Goal: Transaction & Acquisition: Obtain resource

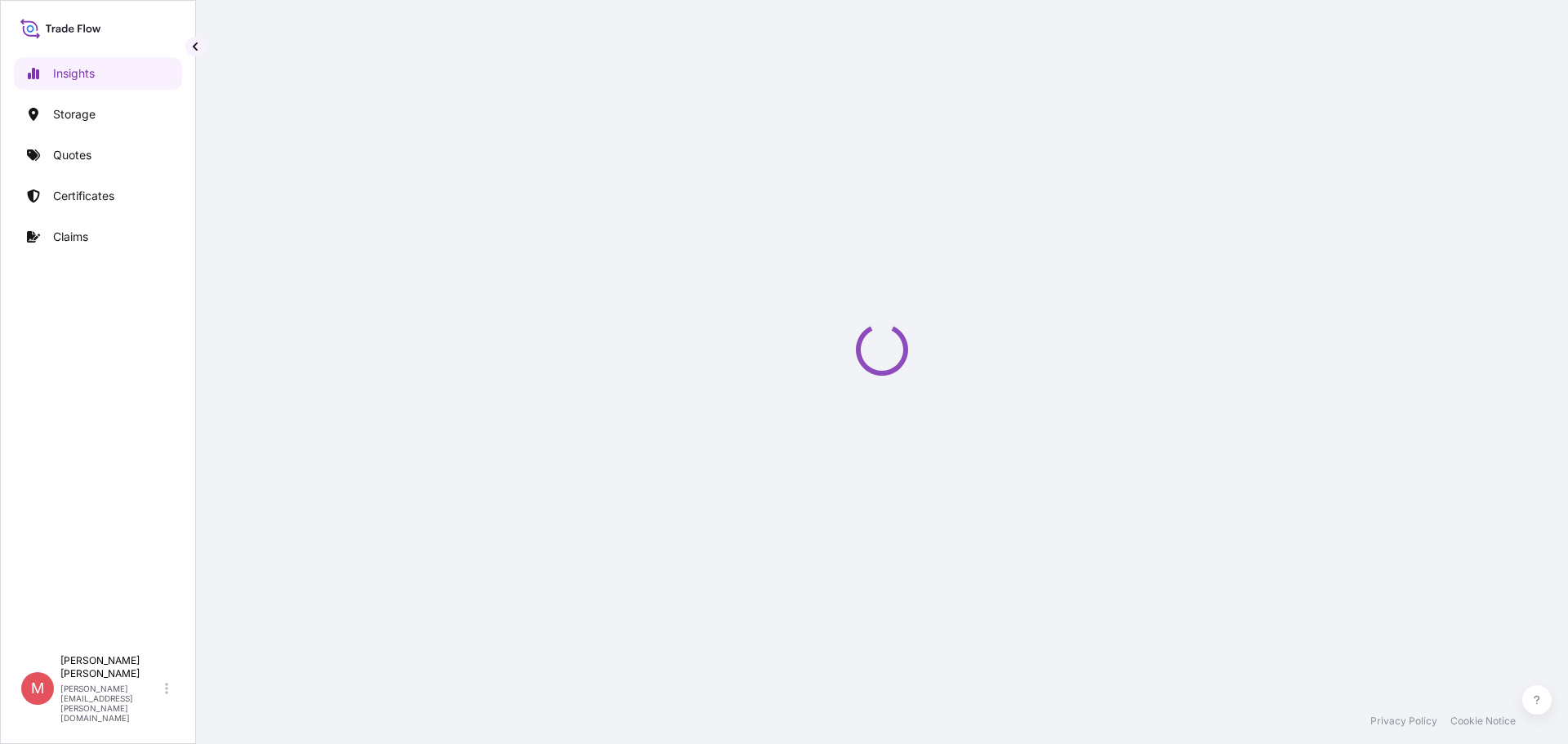
select select "2025"
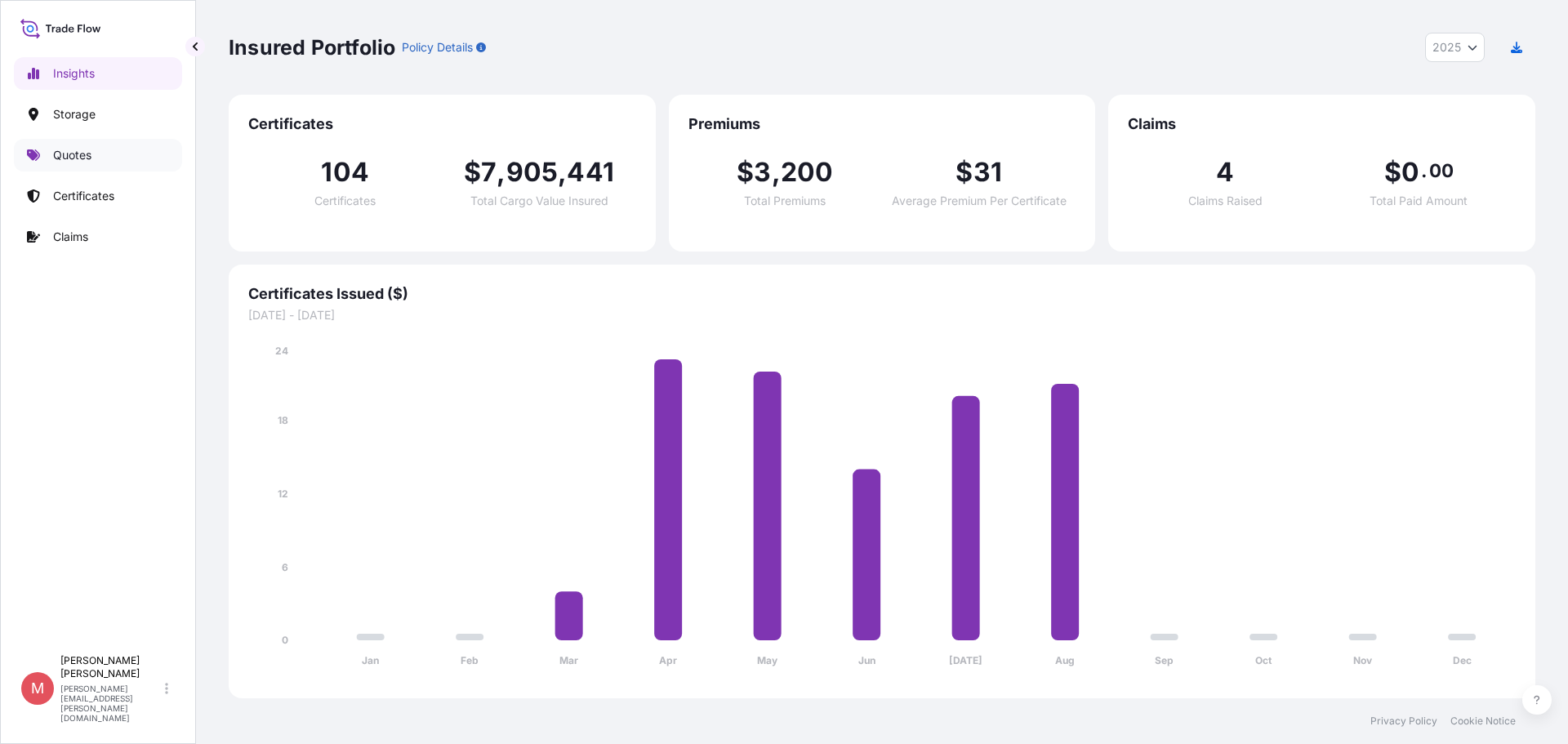
click at [80, 154] on p "Quotes" at bounding box center [72, 155] width 38 height 16
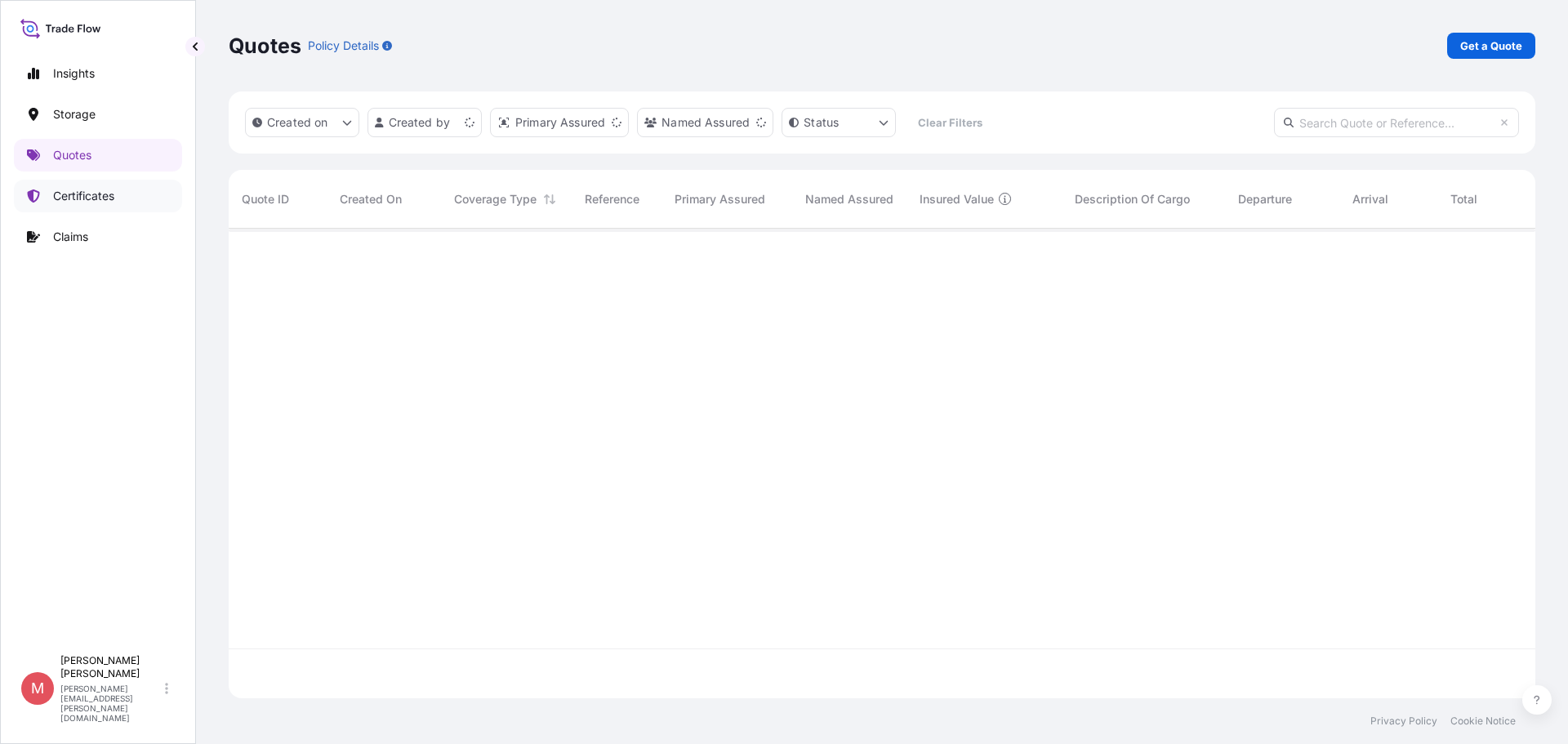
scroll to position [467, 1295]
click at [1490, 42] on p "Get a Quote" at bounding box center [1491, 46] width 62 height 16
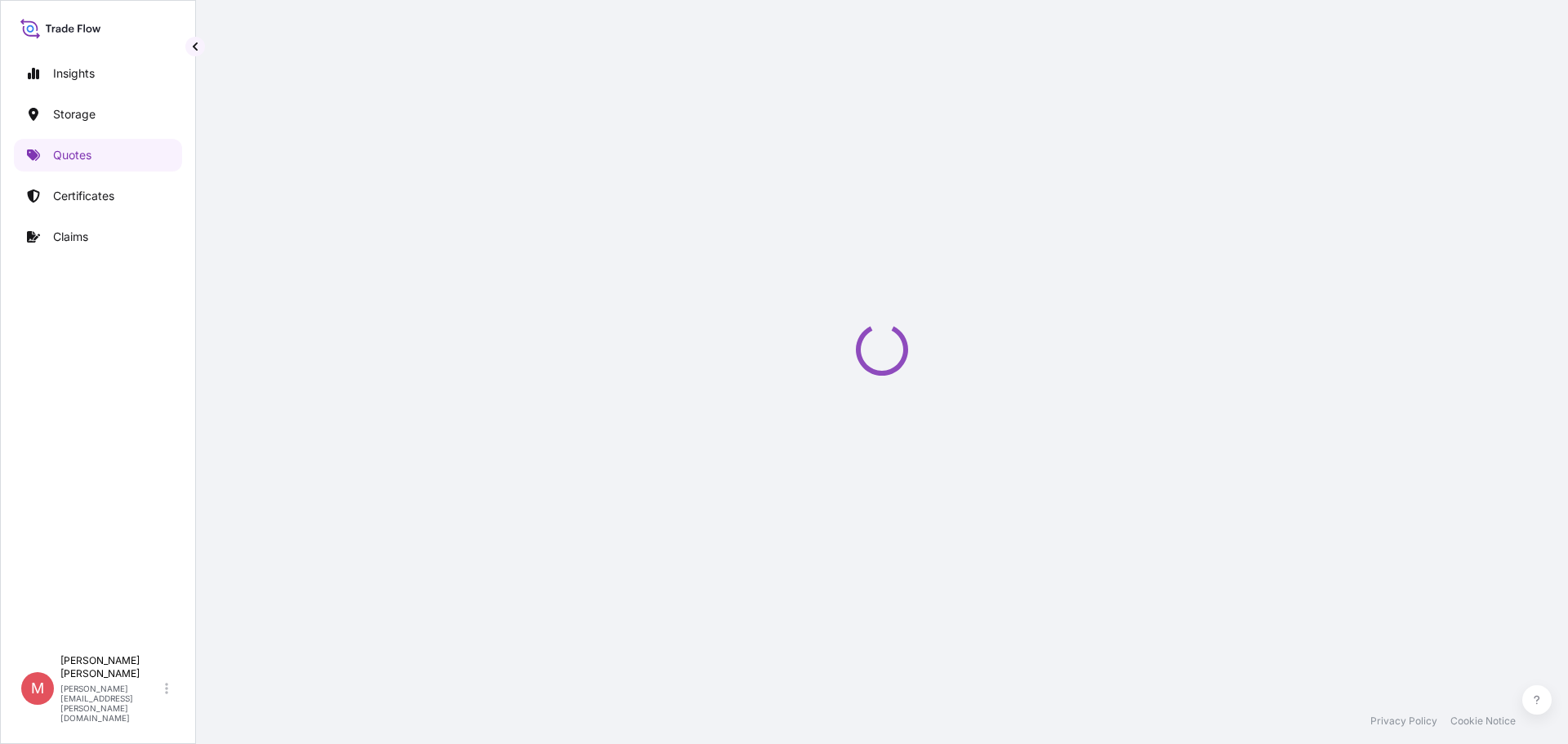
select select "Water"
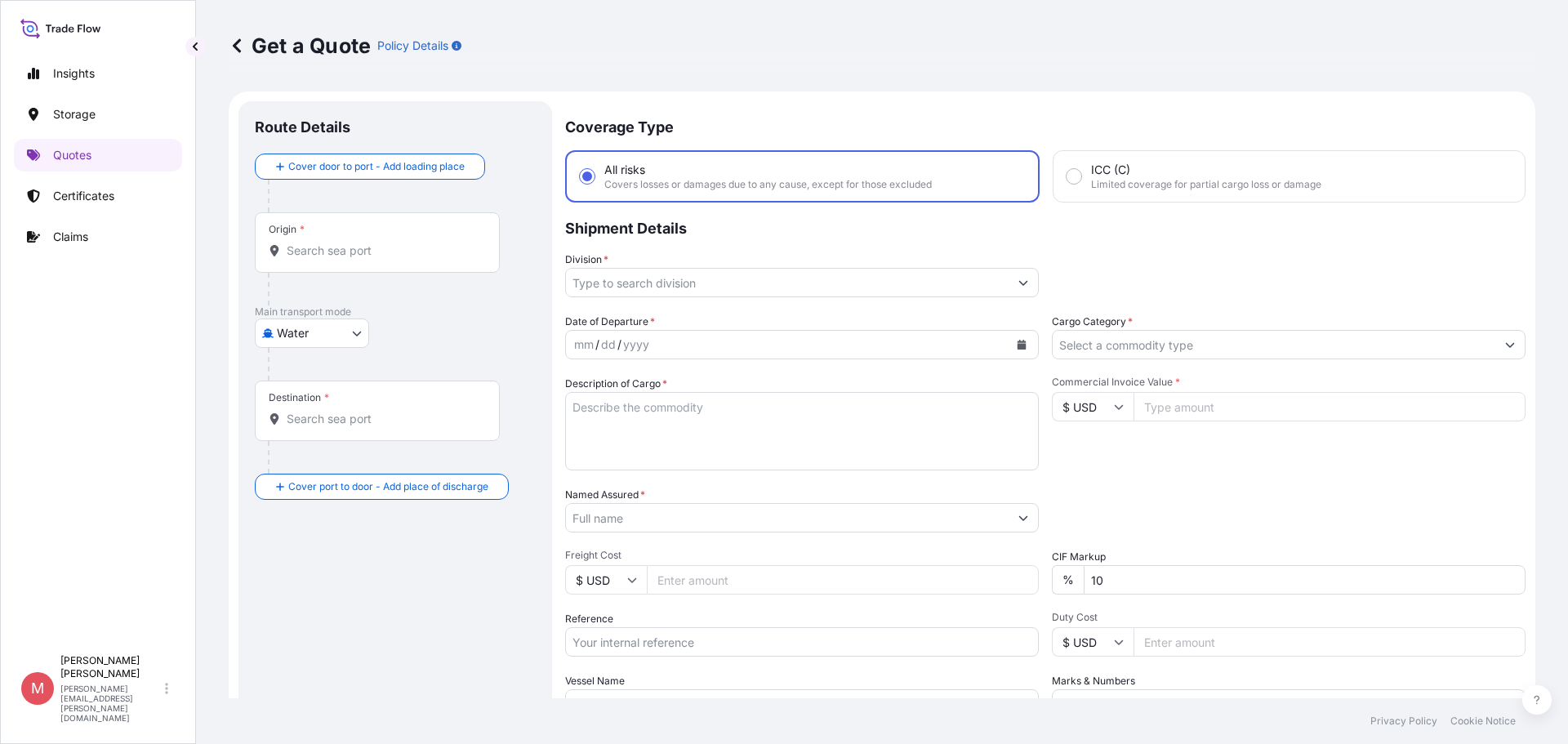
scroll to position [26, 0]
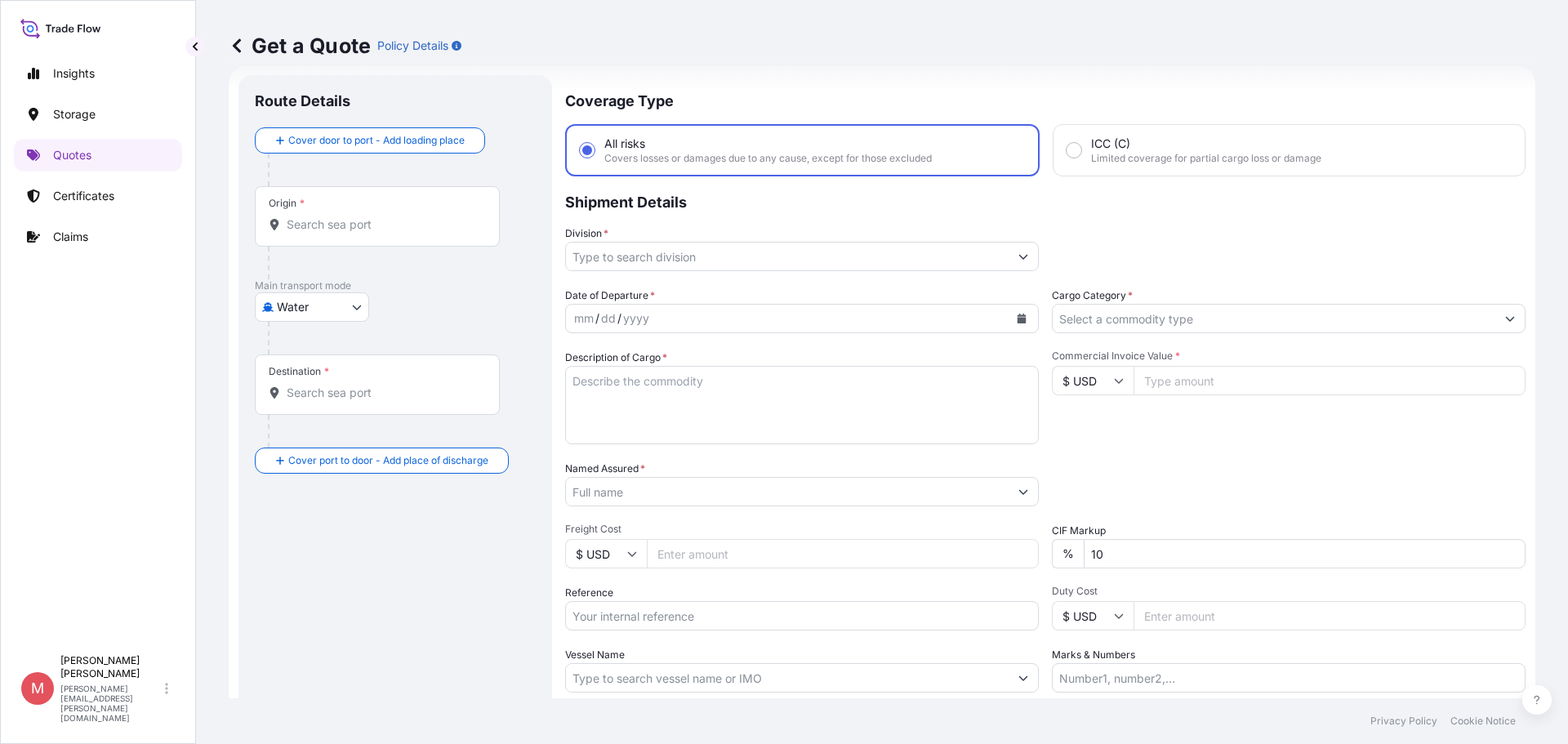
click at [691, 251] on input "Division *" at bounding box center [788, 256] width 443 height 29
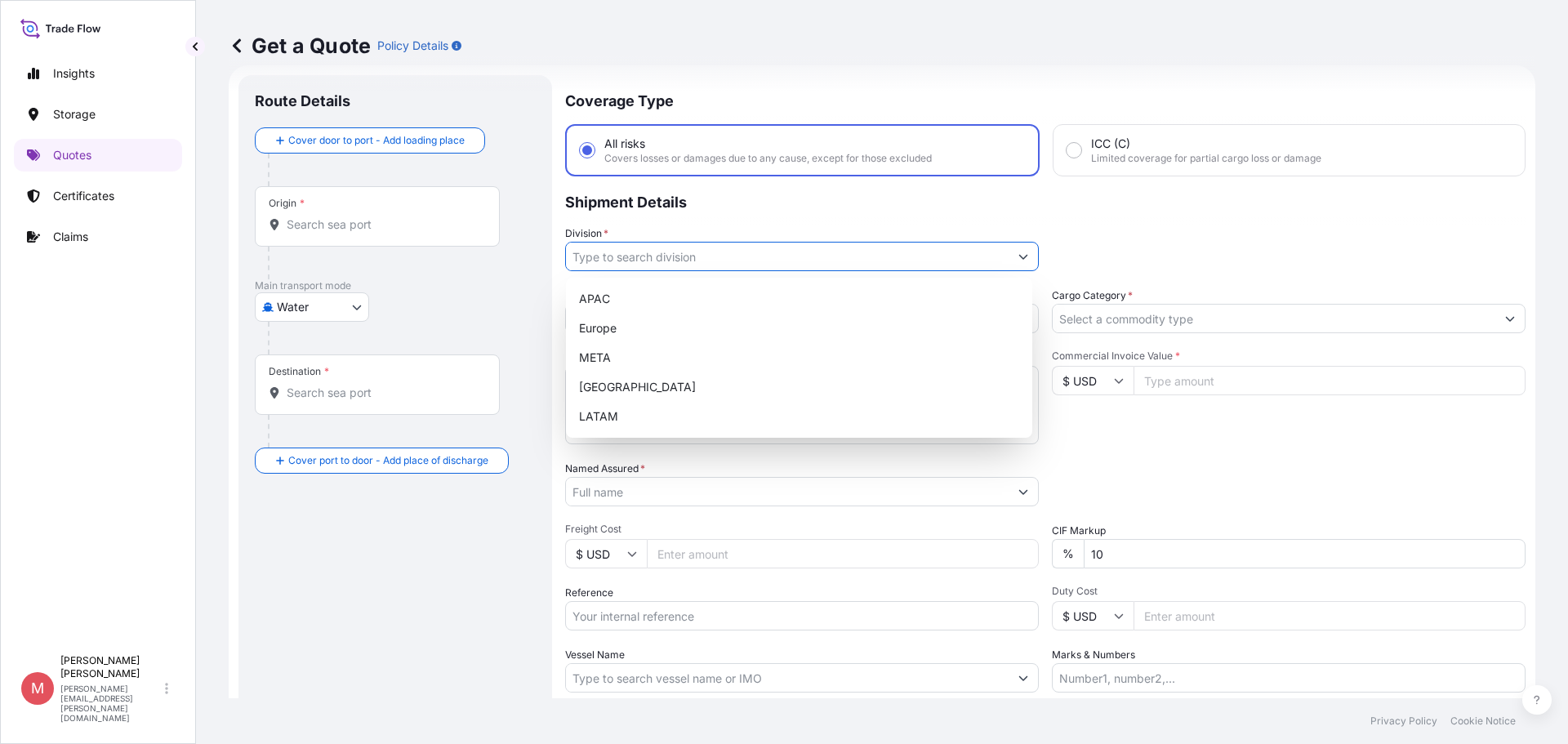
click at [397, 207] on div "Origin *" at bounding box center [377, 216] width 245 height 60
click at [397, 216] on input "Origin *" at bounding box center [383, 224] width 192 height 16
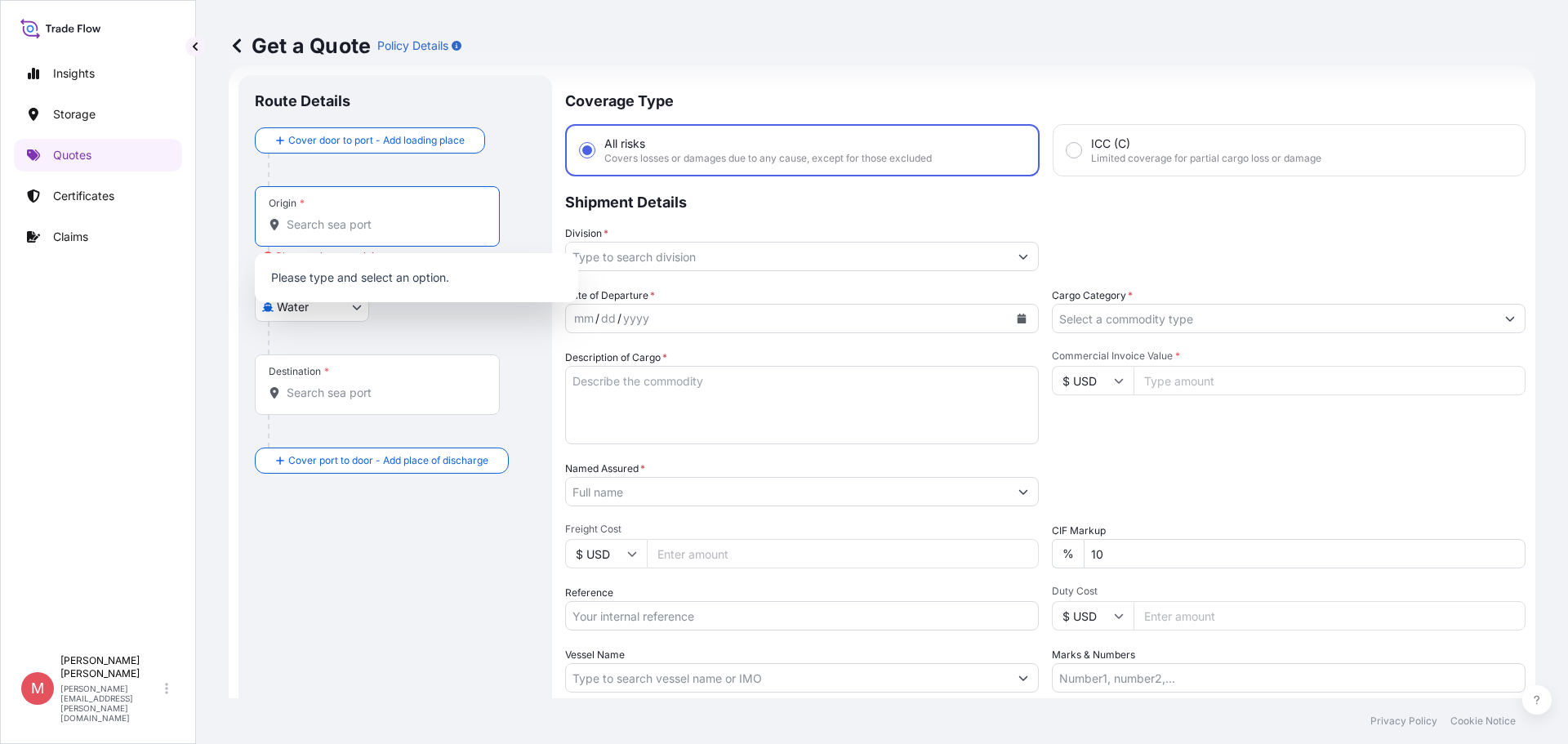
click at [318, 229] on input "Origin * Please select an origin" at bounding box center [383, 224] width 192 height 16
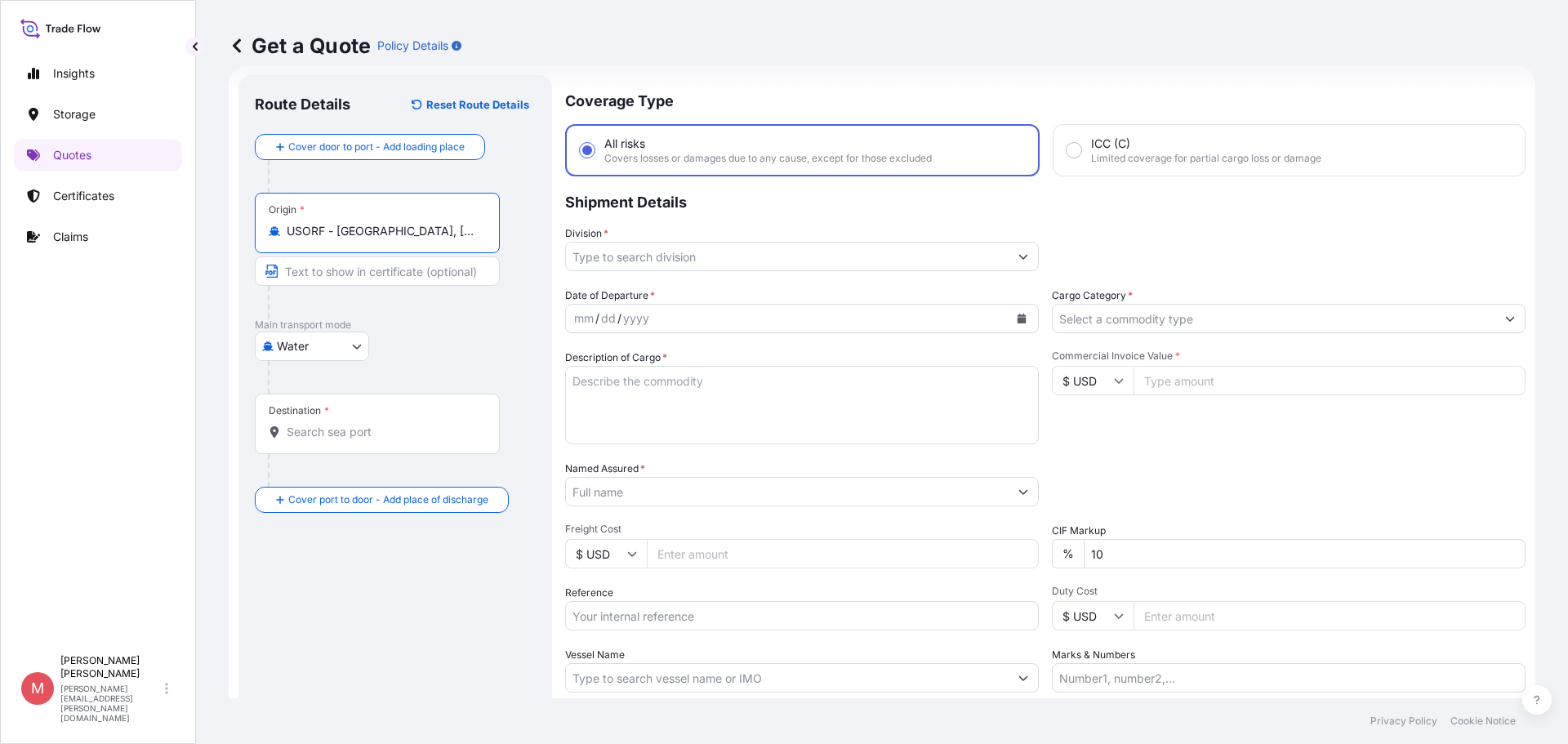
type input "USORF - Norfolk, United States"
click at [330, 436] on input "Destination *" at bounding box center [383, 432] width 192 height 16
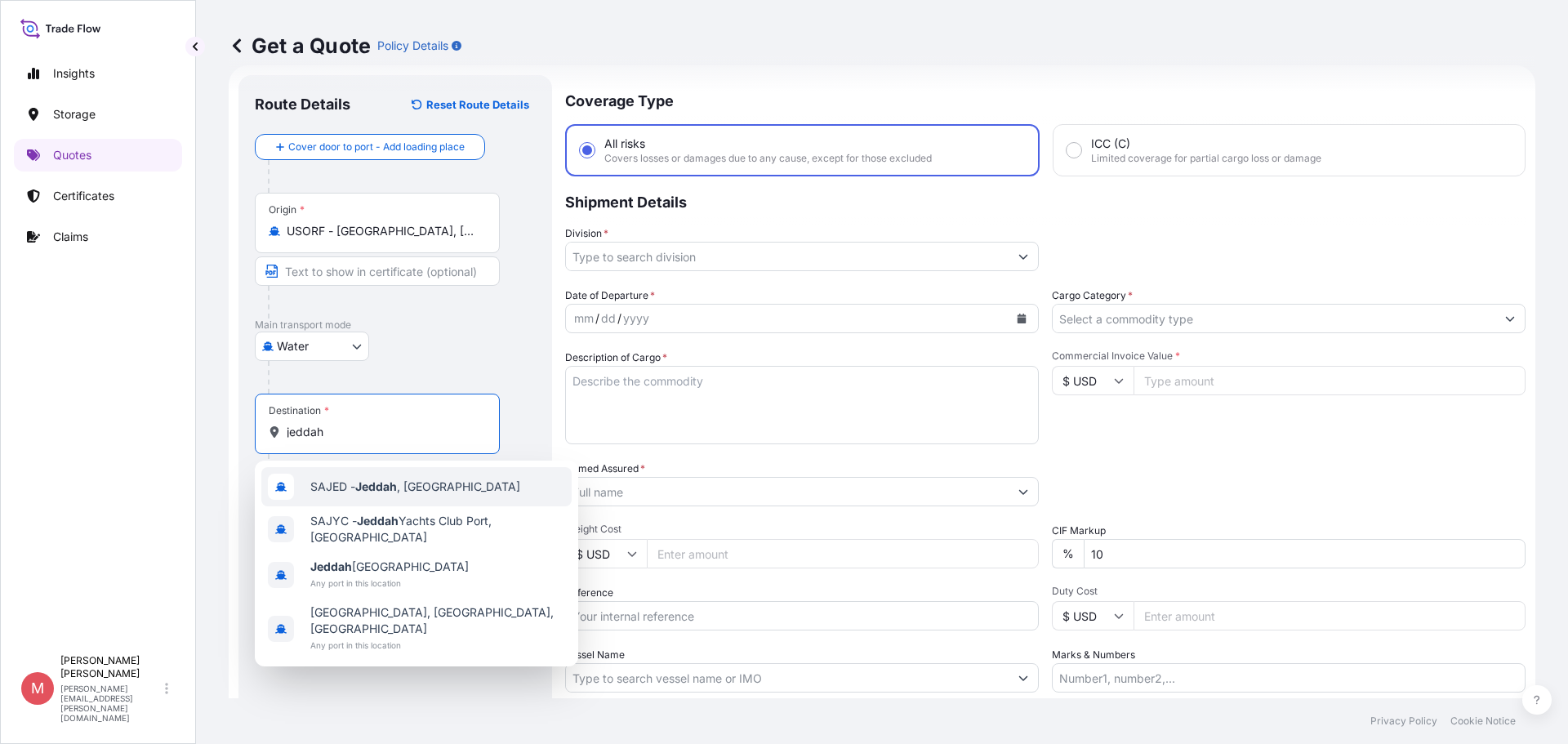
click at [342, 491] on span "SAJED - Jeddah , Saudi Arabia" at bounding box center [416, 487] width 210 height 16
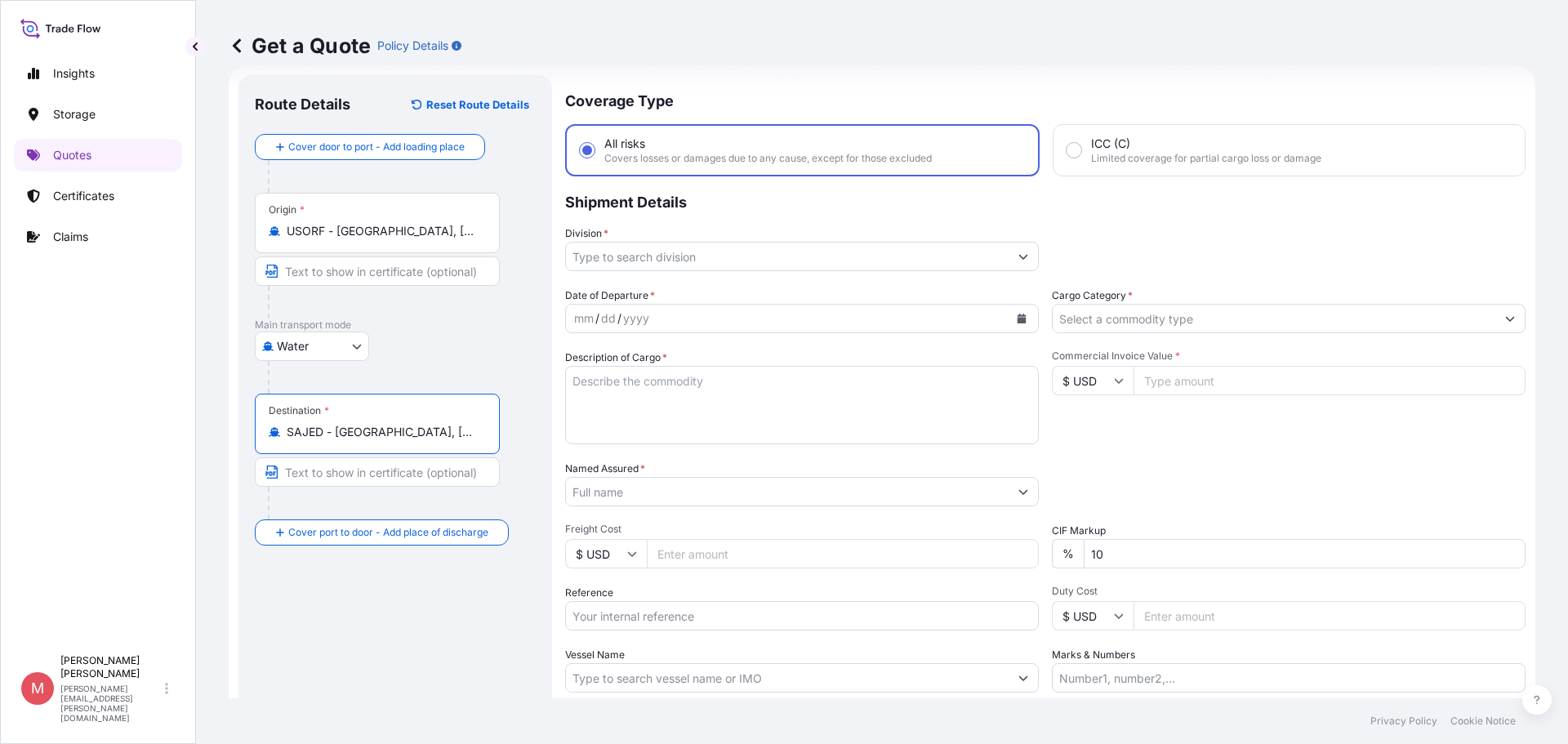
type input "SAJED - Jeddah, Saudi Arabia"
click at [656, 259] on input "Division *" at bounding box center [788, 256] width 443 height 29
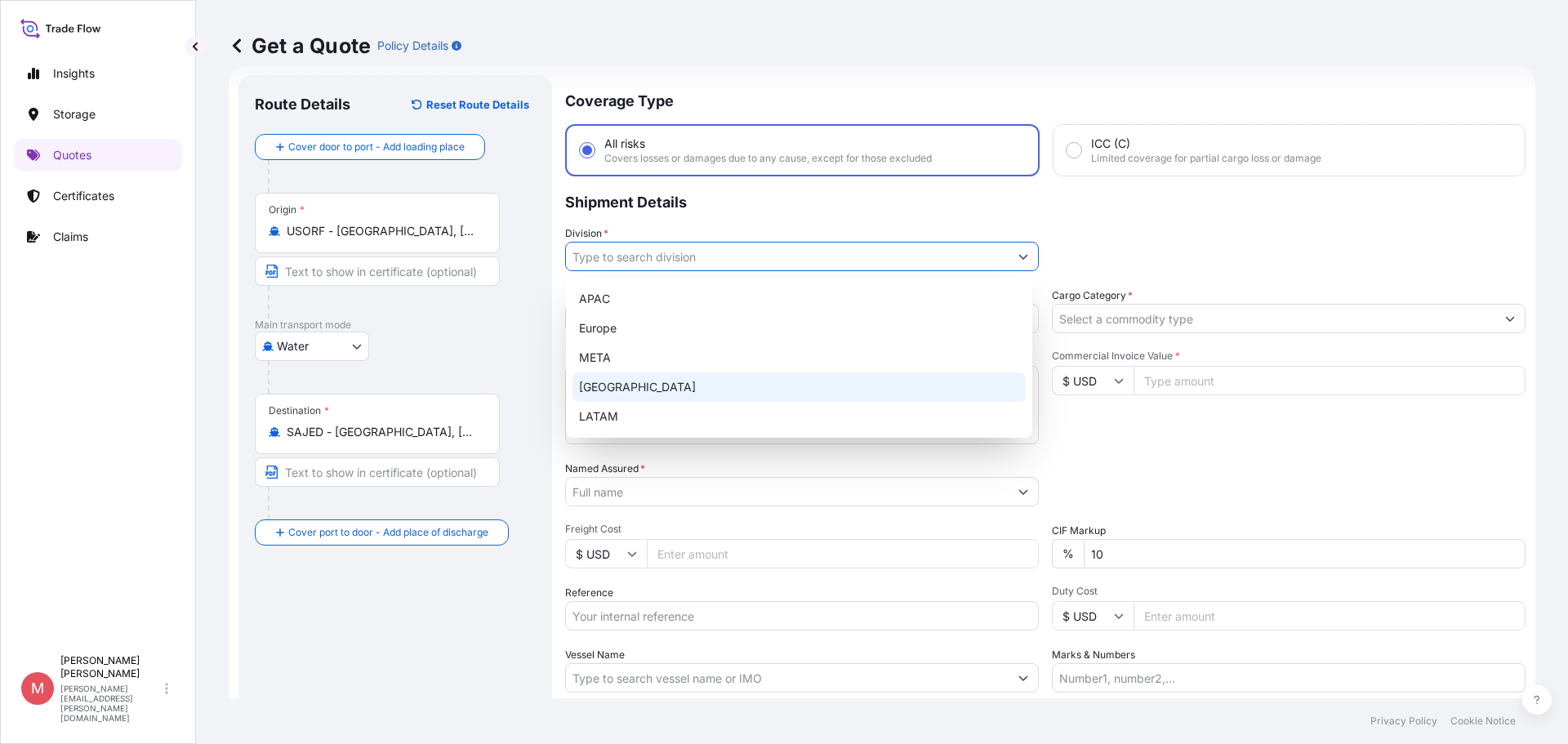
click at [634, 386] on div "North America" at bounding box center [799, 388] width 453 height 29
type input "North America"
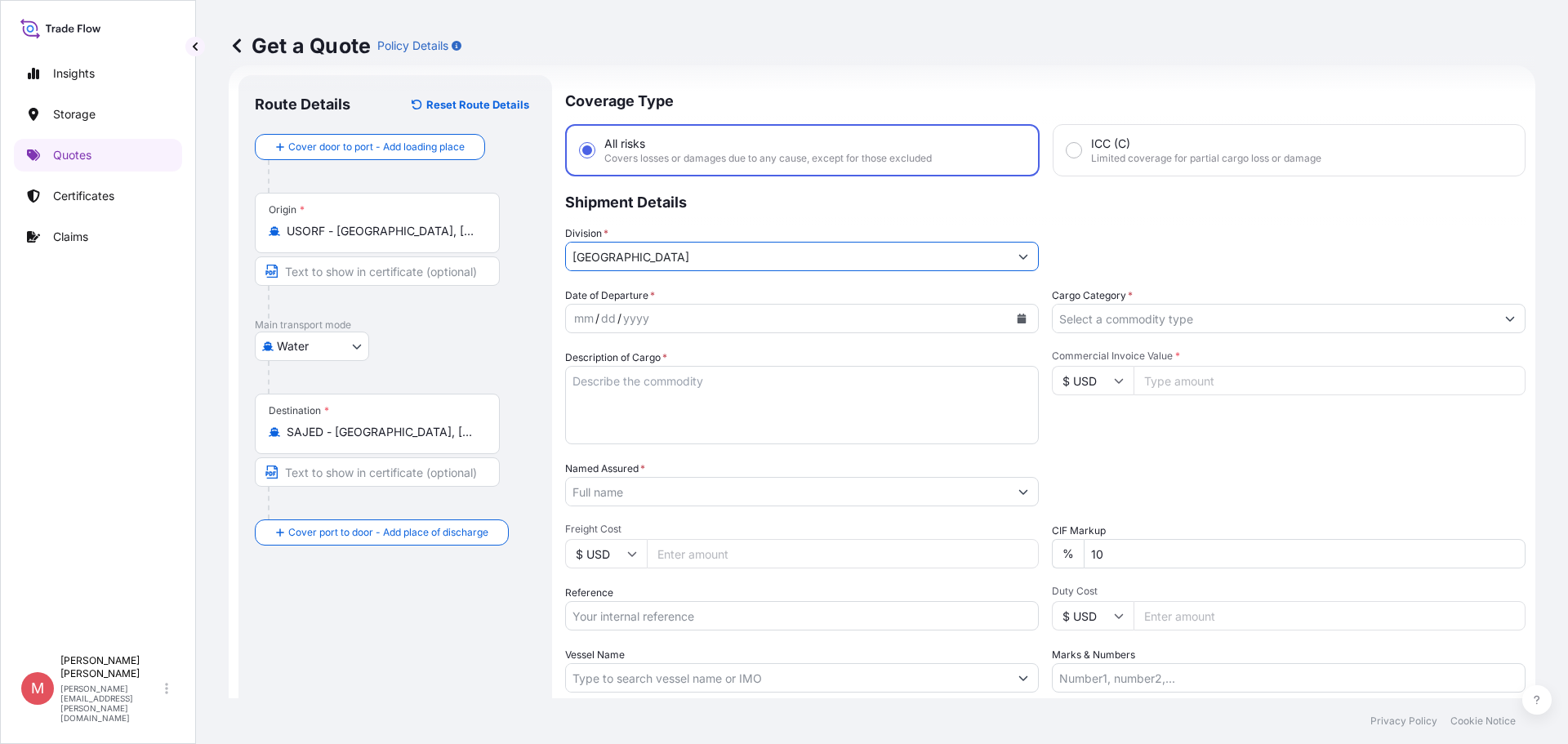
click at [575, 321] on div "mm" at bounding box center [583, 319] width 23 height 20
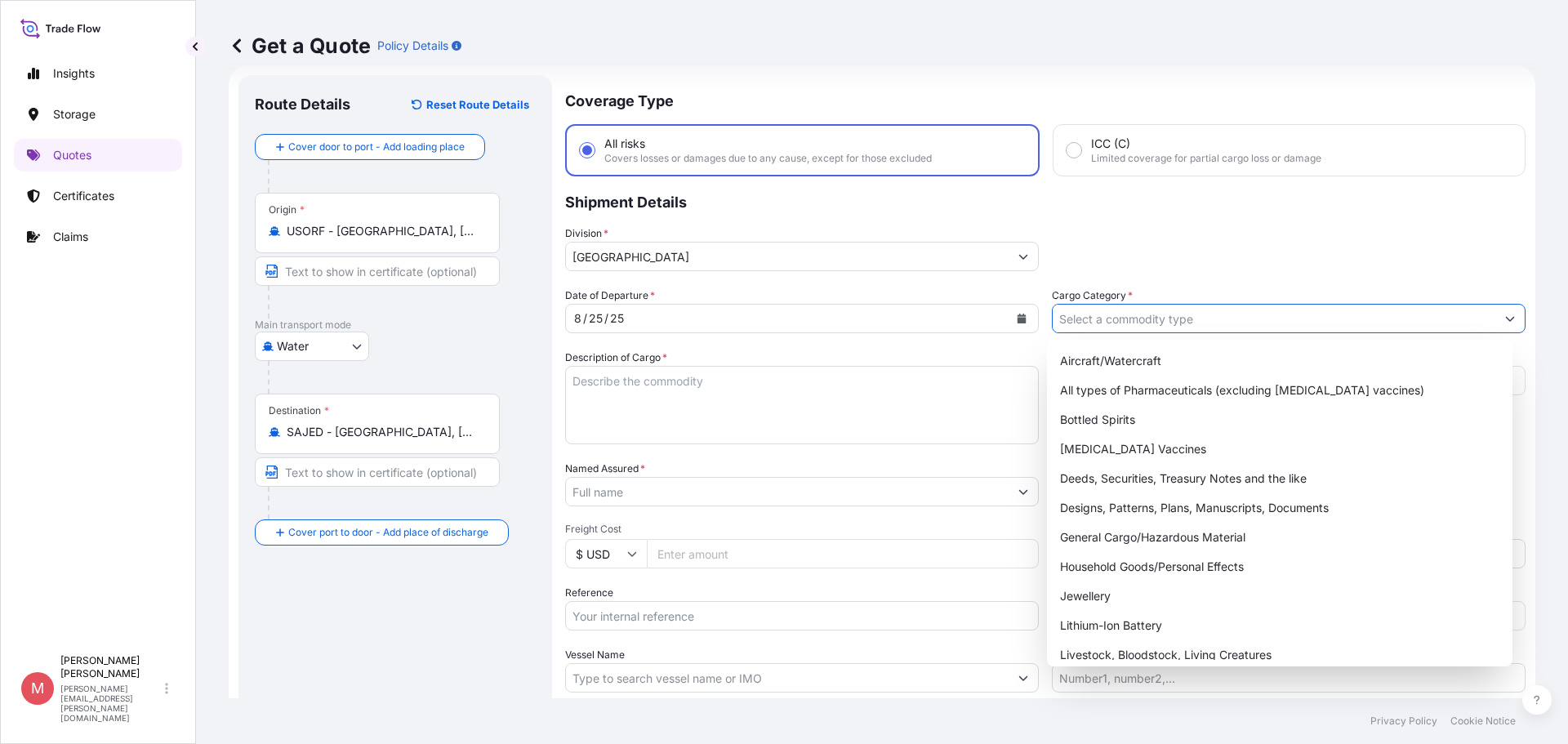
click at [1155, 322] on input "Cargo Category *" at bounding box center [1274, 318] width 443 height 29
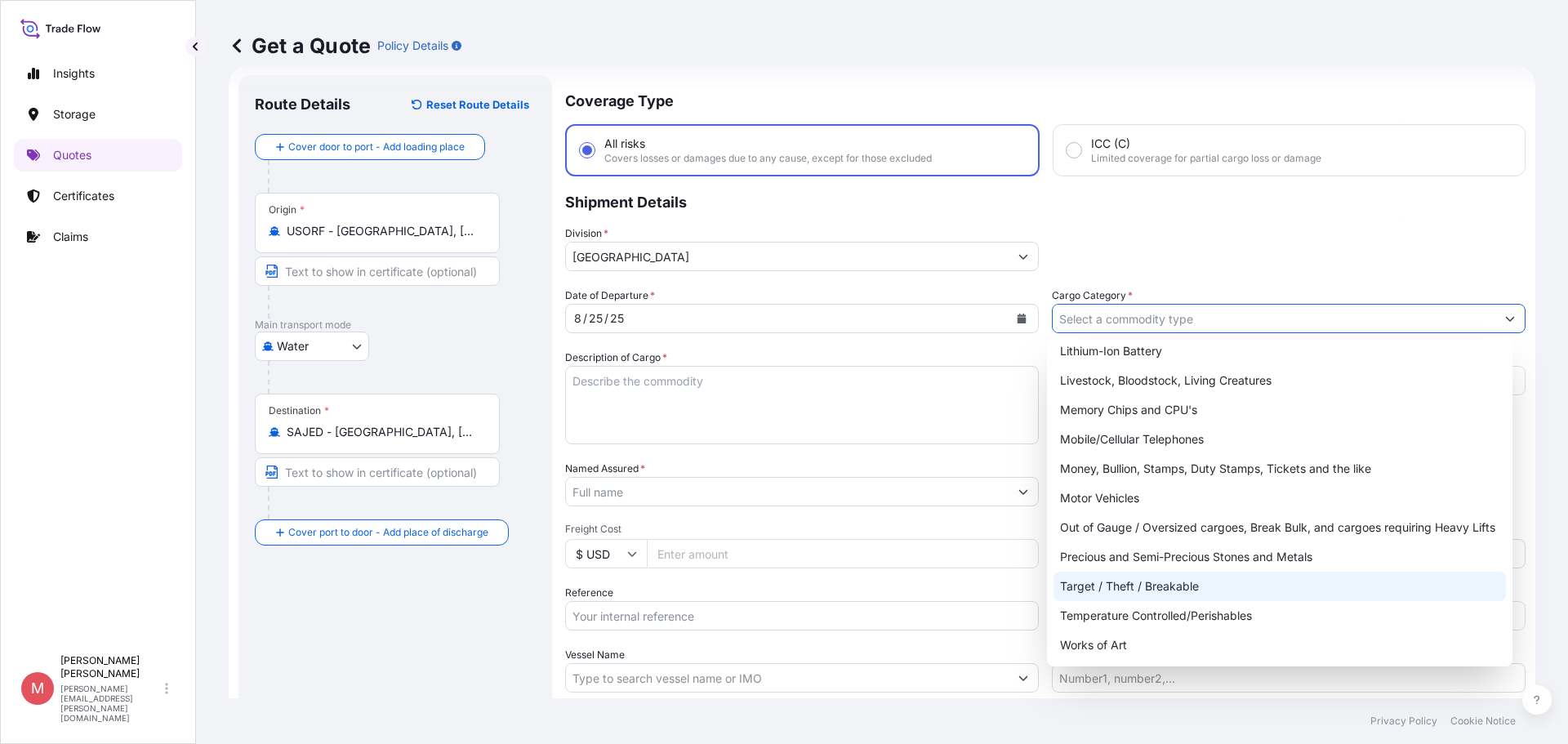
scroll to position [29, 0]
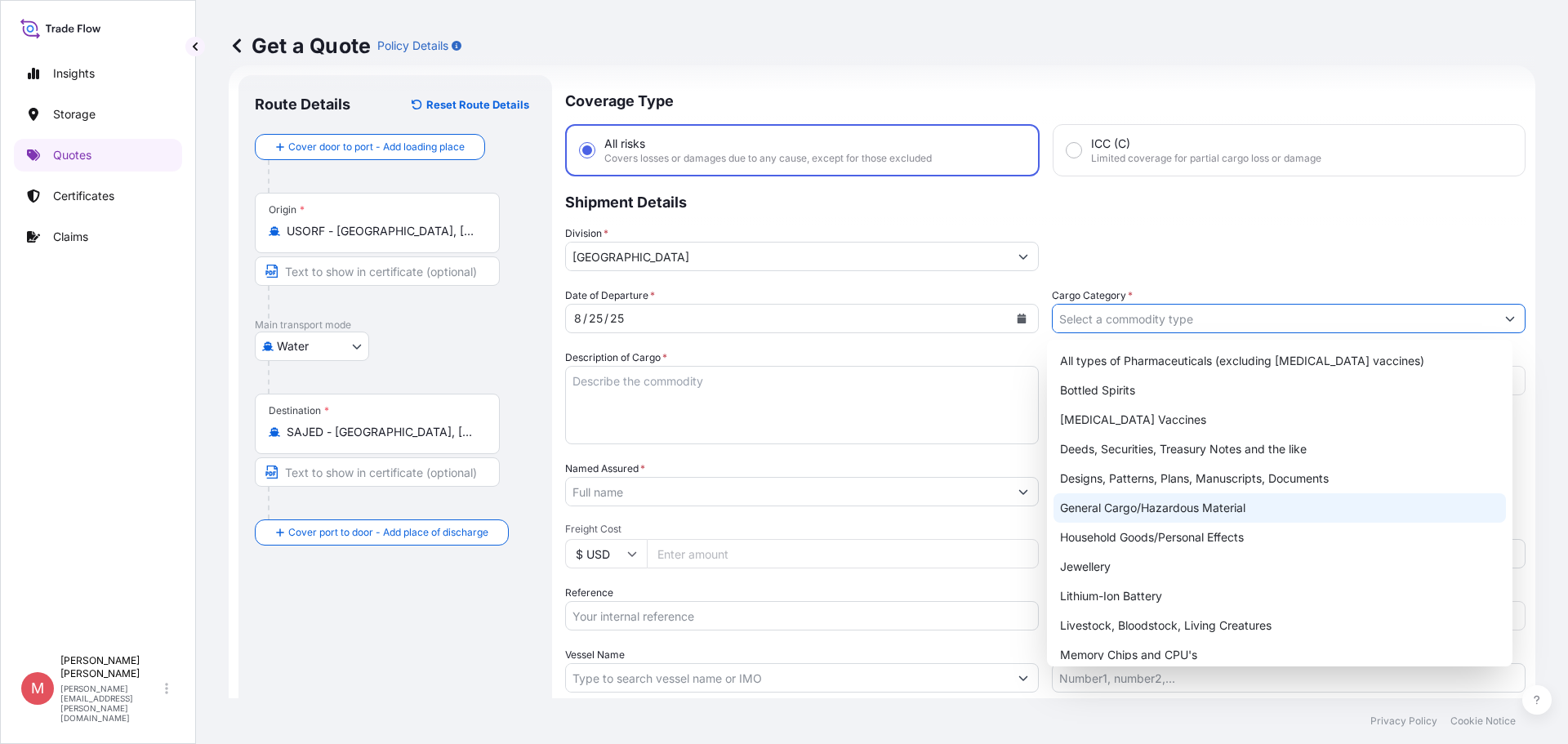
click at [1183, 506] on div "General Cargo/Hazardous Material" at bounding box center [1280, 508] width 453 height 29
type input "General Cargo/Hazardous Material"
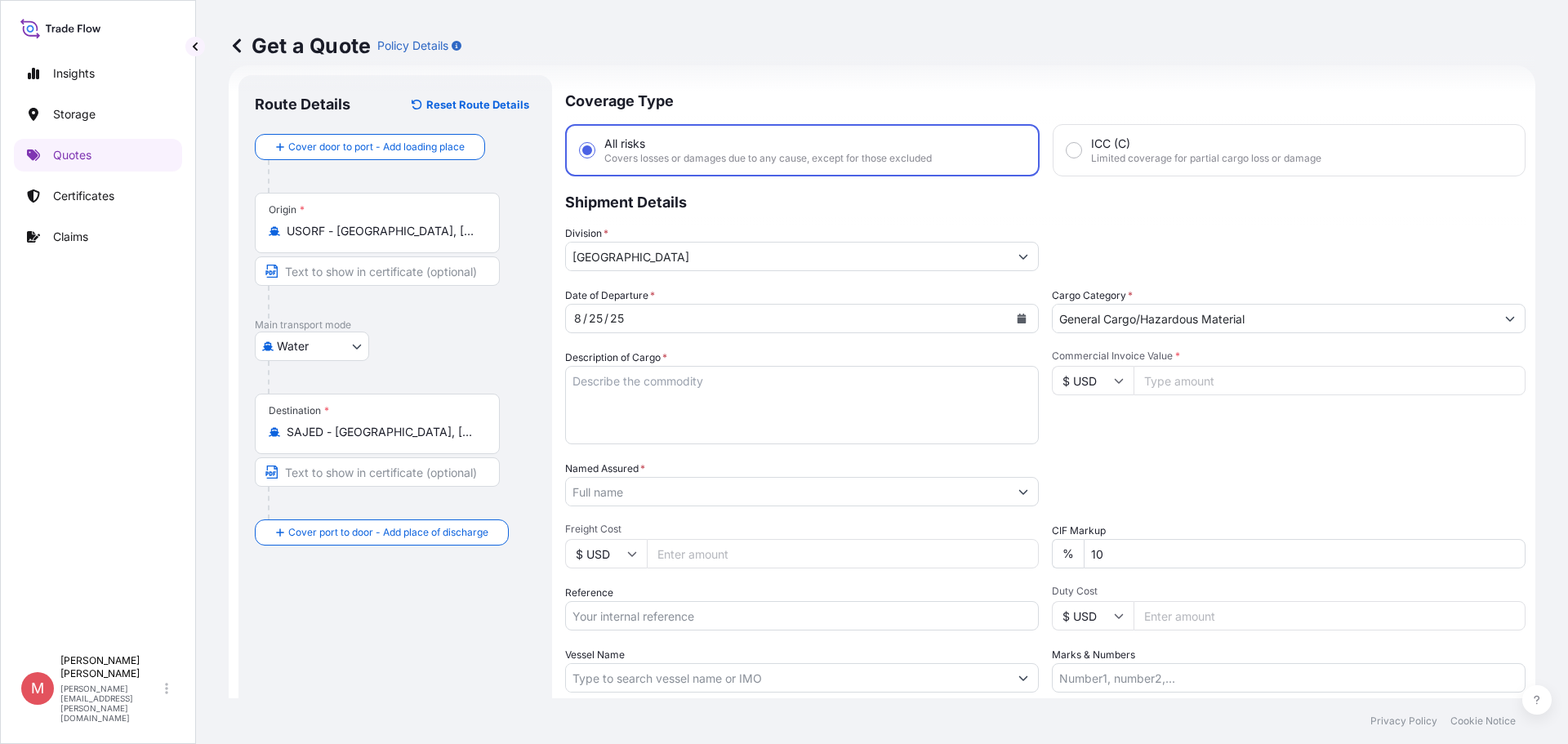
click at [630, 380] on textarea "Description of Cargo *" at bounding box center [802, 405] width 474 height 78
paste textarea "AGS LOADED ONTO 19 PALLETS LOADED INTO 1 40' HIGH CUBE CONTAINER NIASURE ENCAPS…"
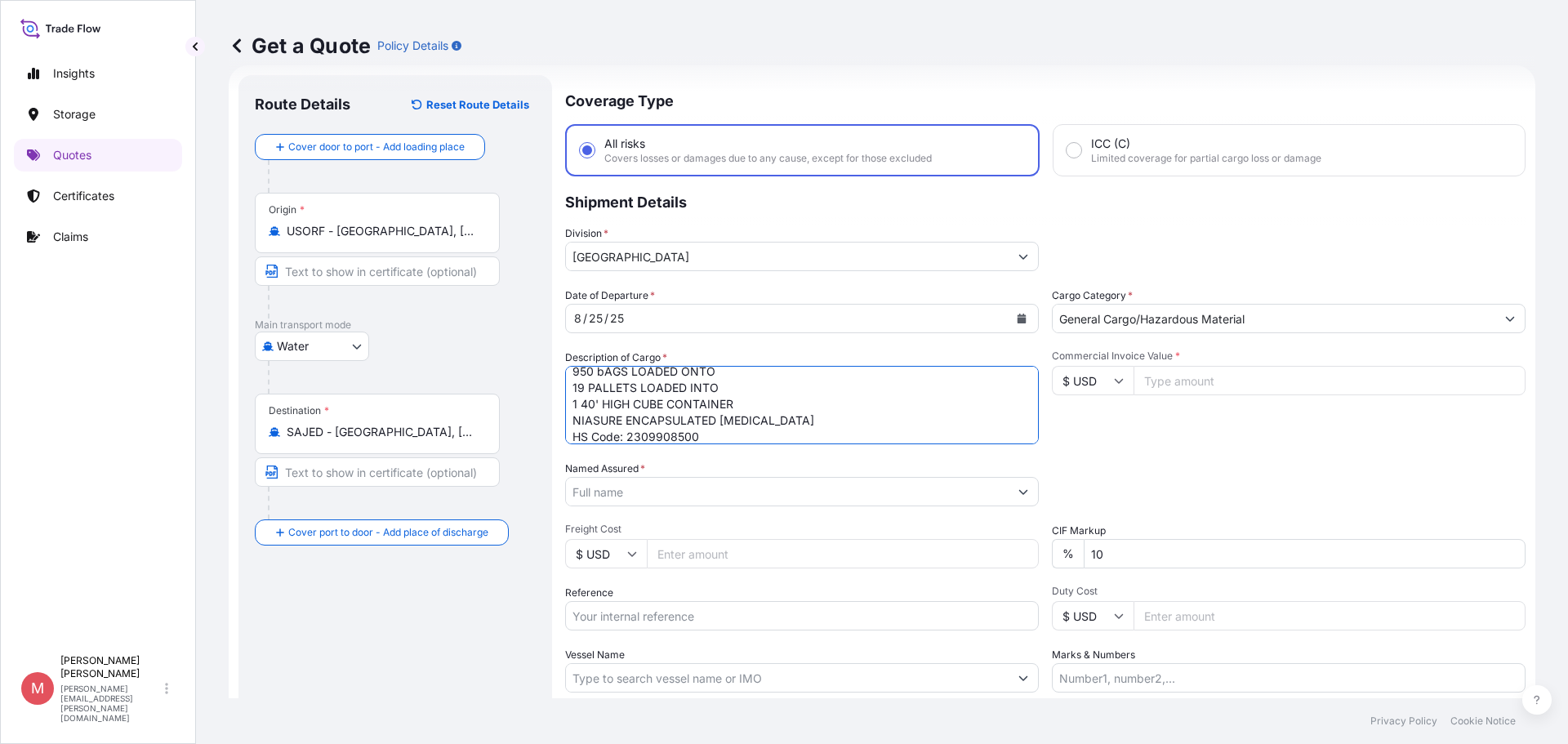
scroll to position [0, 0]
click at [596, 366] on textarea "950 bAGS LOADED ONTO 19 PALLETS LOADED INTO 1 40' HIGH CUBE CONTAINER NIASURE E…" at bounding box center [802, 405] width 474 height 78
type textarea "950 BAGS LOADED ONTO 19 PALLETS LOADED INTO 1 40' HIGH CUBE CONTAINER NIASURE E…"
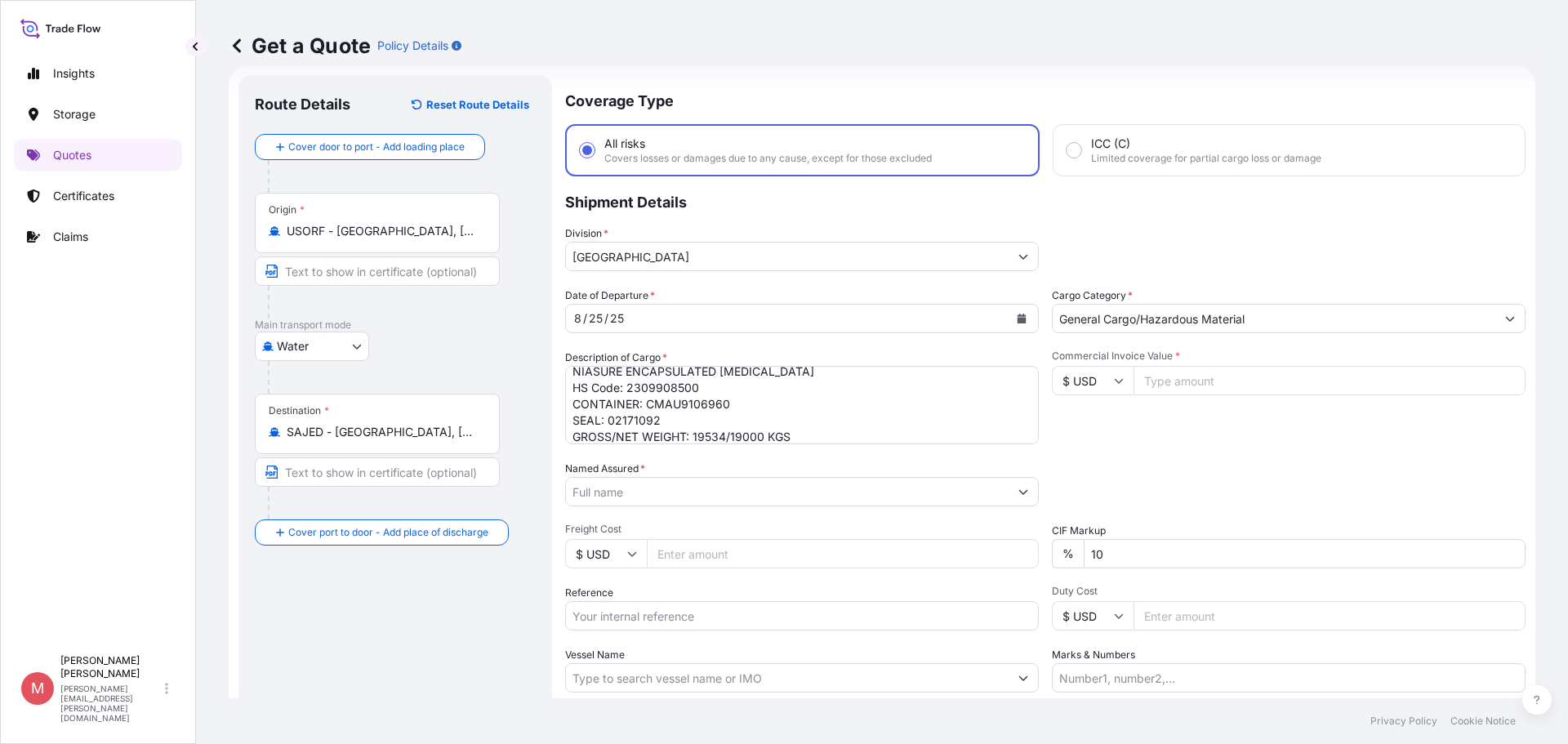
click at [1191, 380] on input "Commercial Invoice Value *" at bounding box center [1330, 380] width 392 height 29
type input "190380"
click at [802, 489] on input "Named Assured *" at bounding box center [784, 491] width 437 height 29
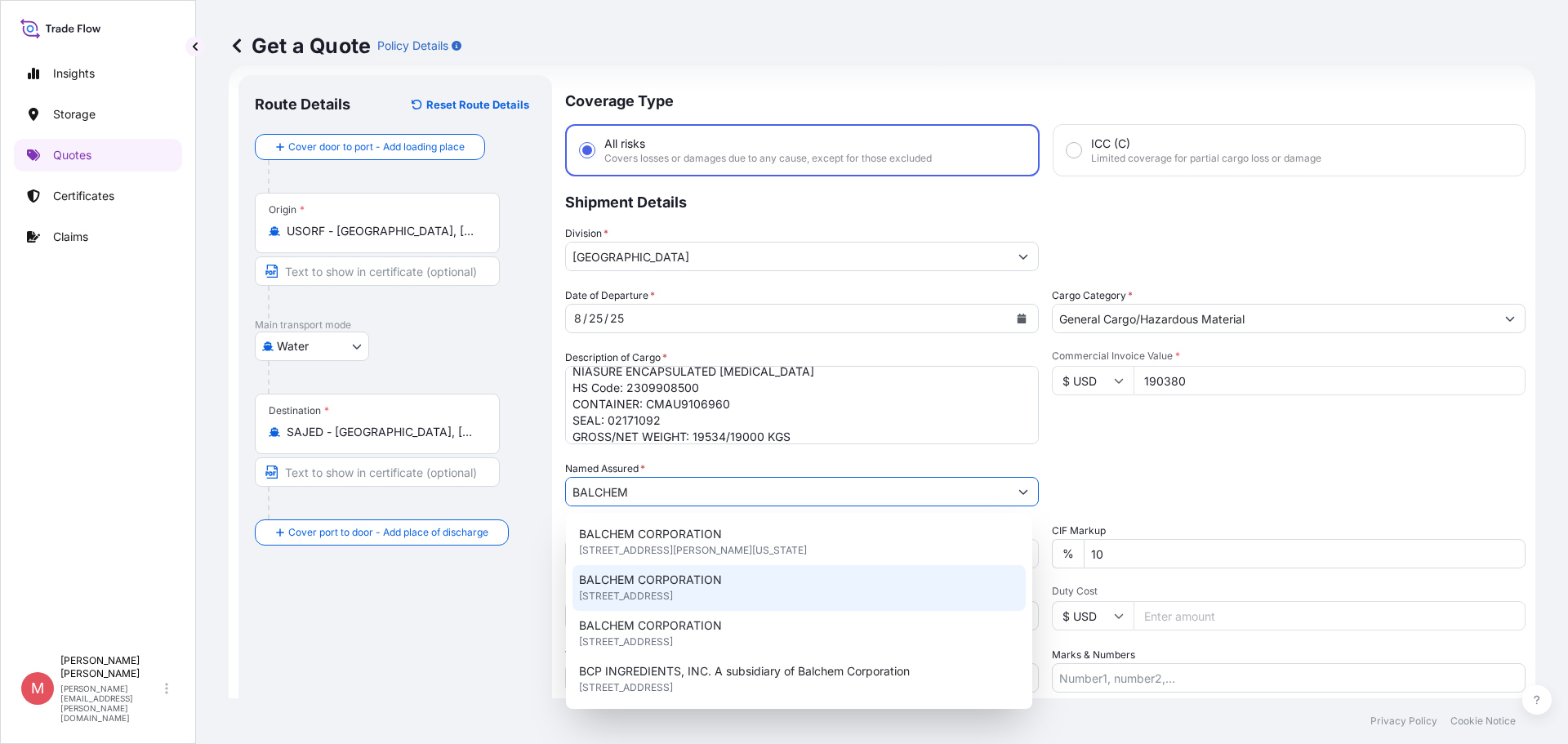
click at [679, 580] on span "BALCHEM CORPORATION" at bounding box center [650, 580] width 143 height 16
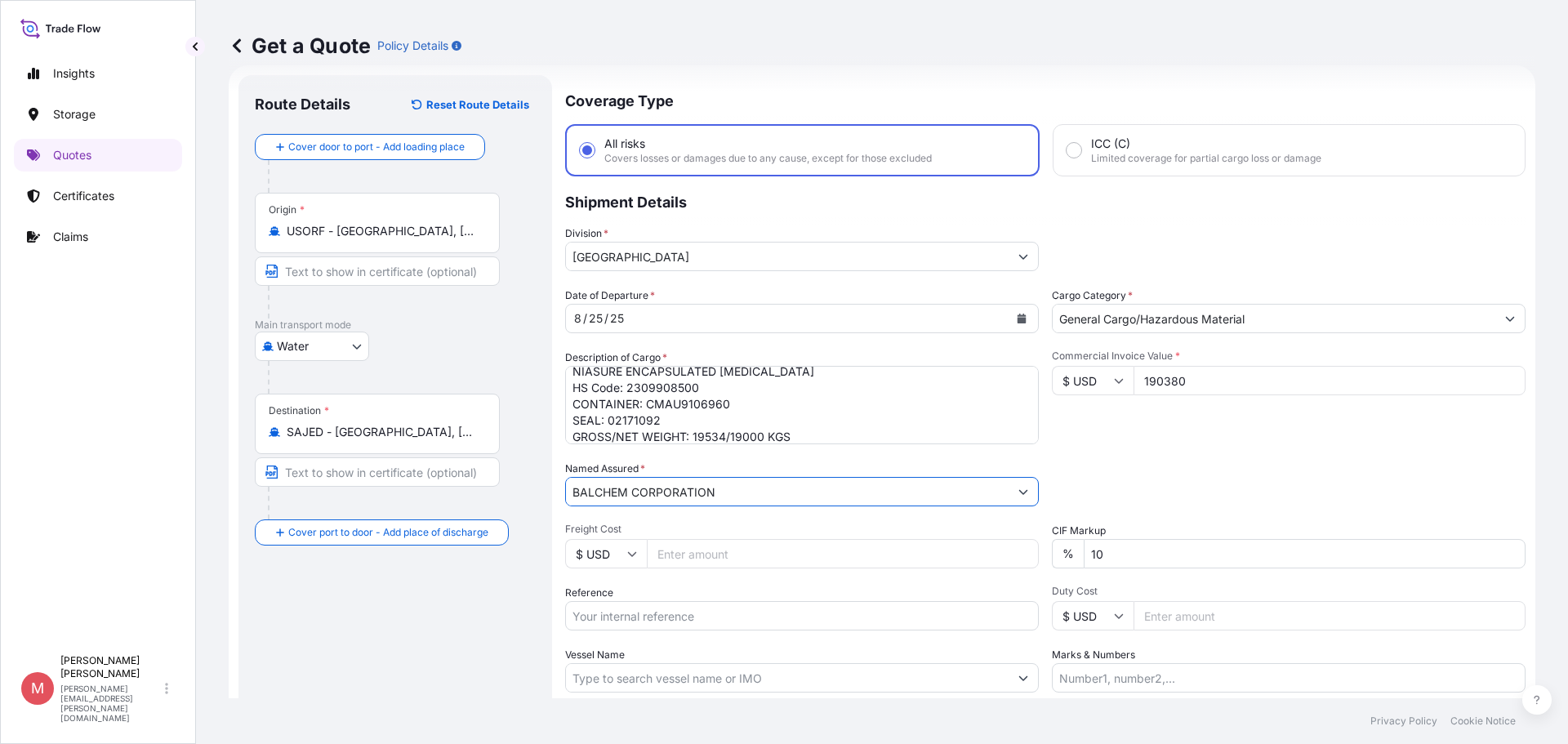
type input "BALCHEM CORPORATION"
click at [704, 547] on input "Freight Cost" at bounding box center [843, 553] width 392 height 29
type input "3304"
click at [667, 617] on input "Reference" at bounding box center [802, 616] width 474 height 29
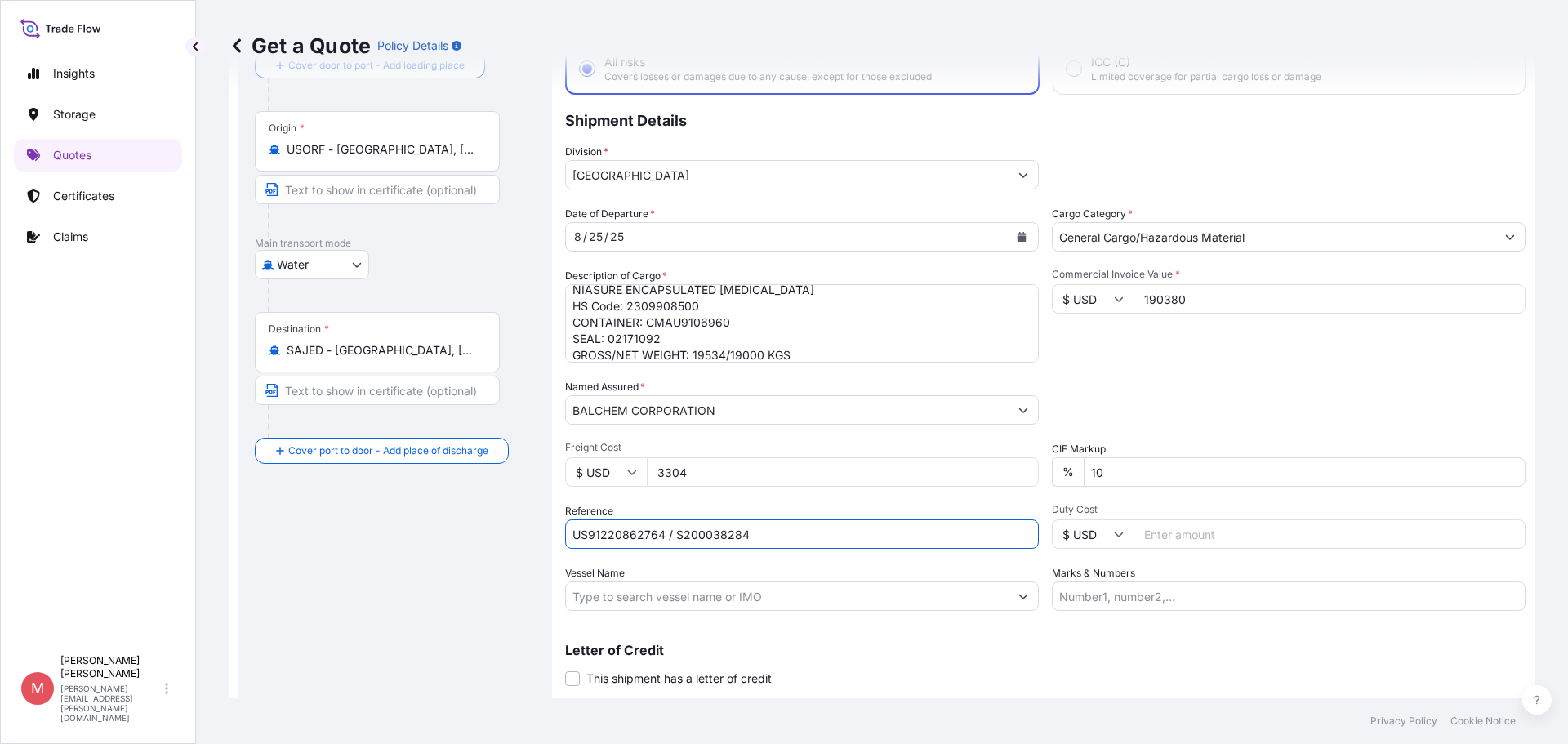
scroll to position [152, 0]
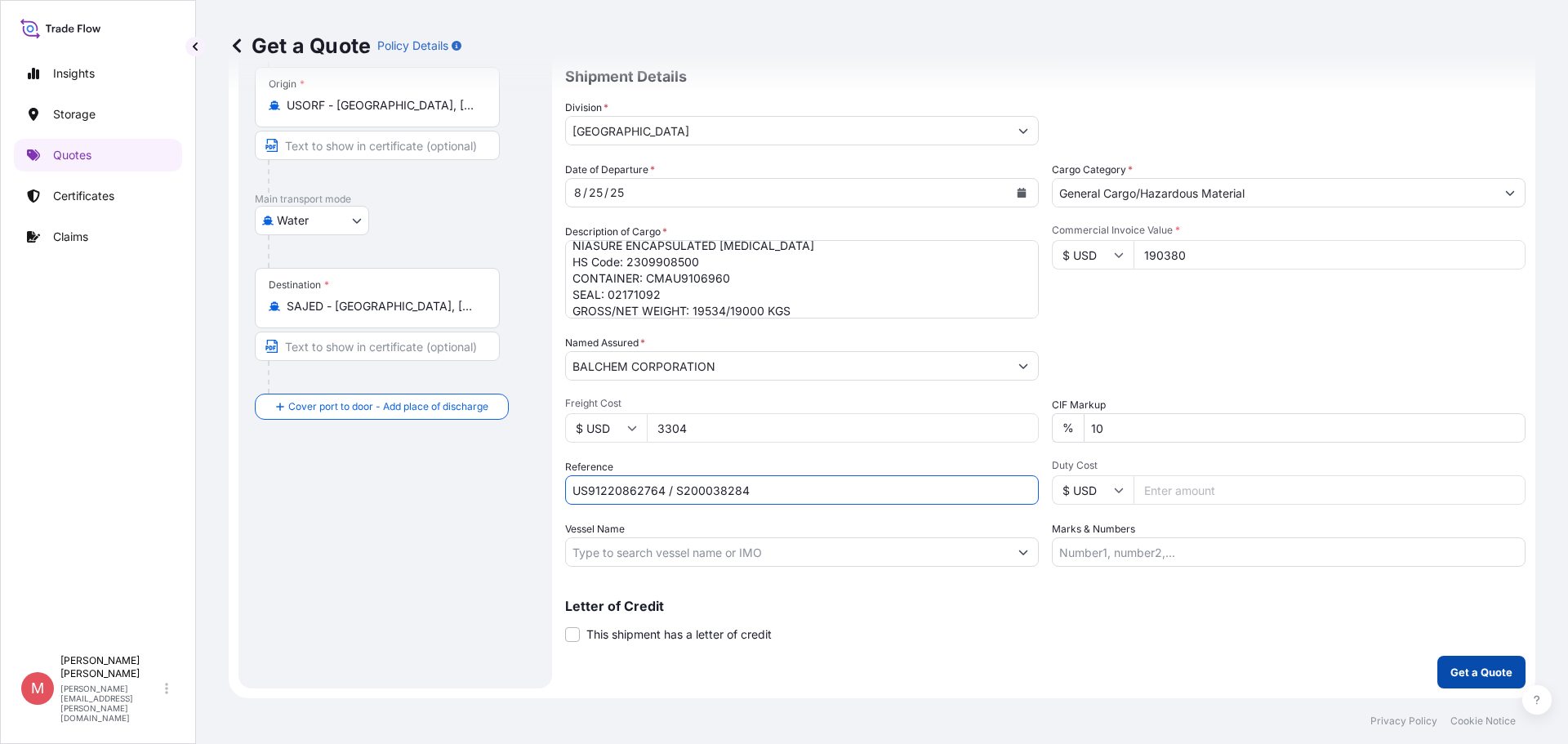
type input "US91220862764 / S200038284"
click at [1505, 665] on button "Get a Quote" at bounding box center [1481, 673] width 88 height 33
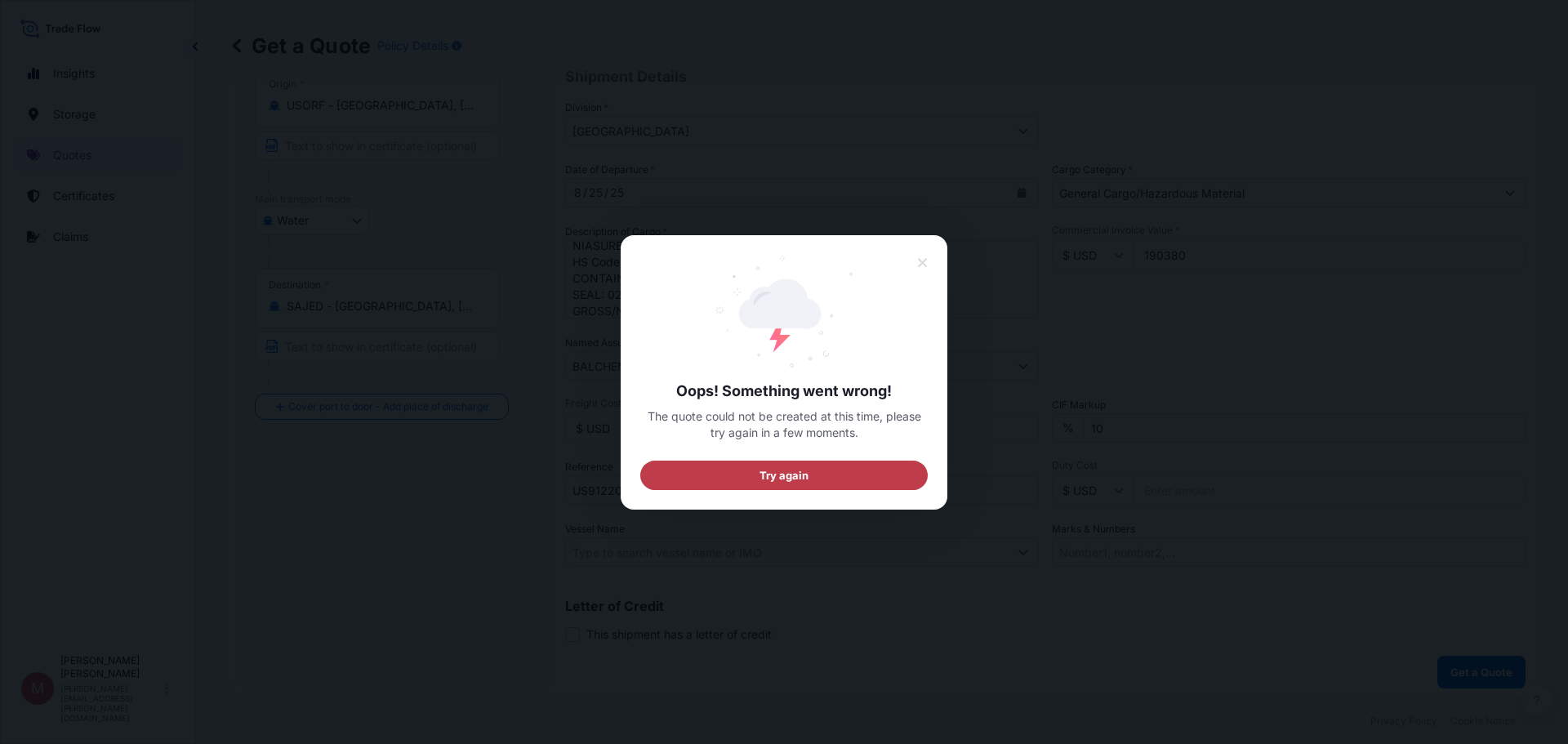
click at [794, 470] on span "Try again" at bounding box center [784, 475] width 50 height 16
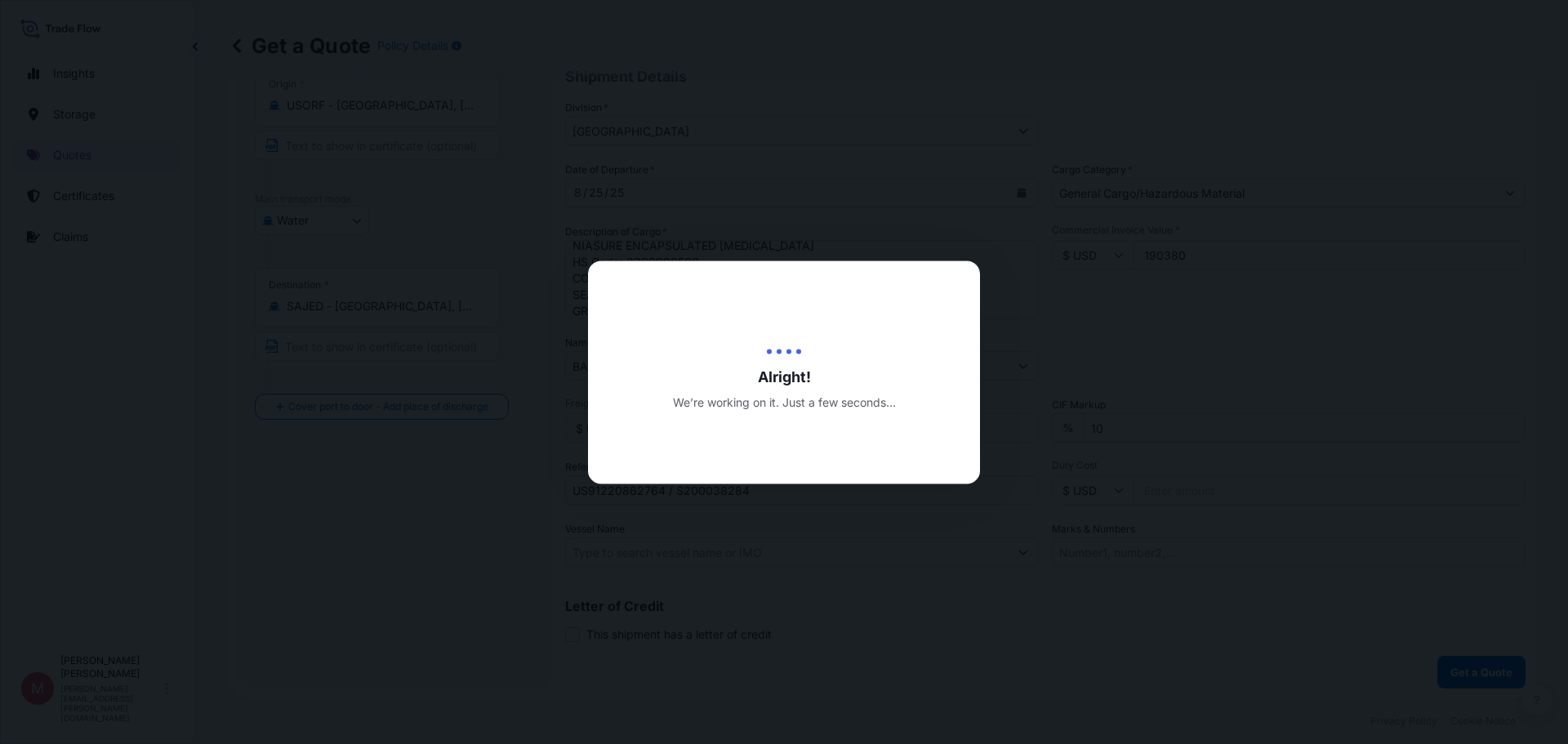
scroll to position [26, 0]
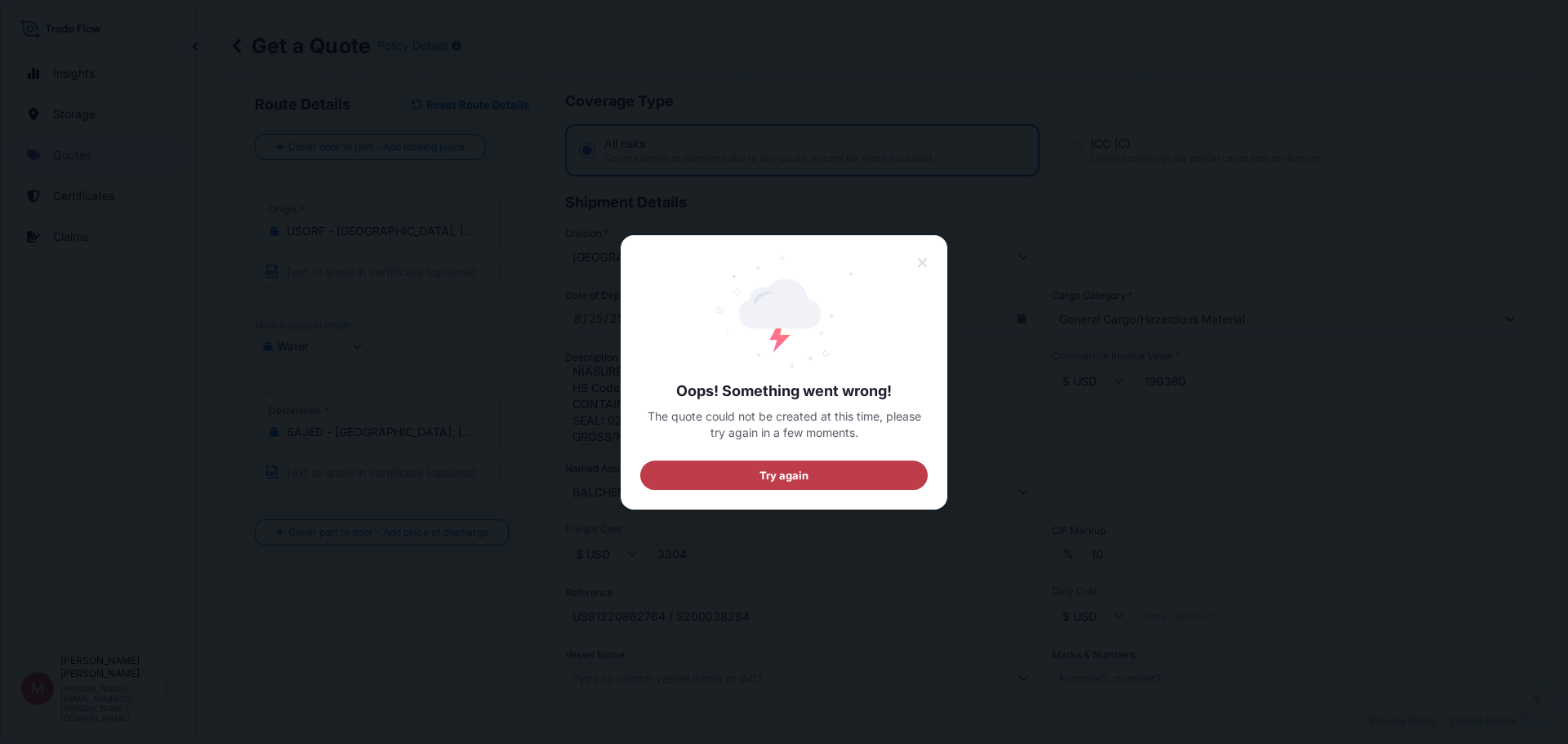
click at [866, 462] on button "Try again" at bounding box center [784, 474] width 287 height 29
click at [917, 267] on icon at bounding box center [923, 263] width 12 height 15
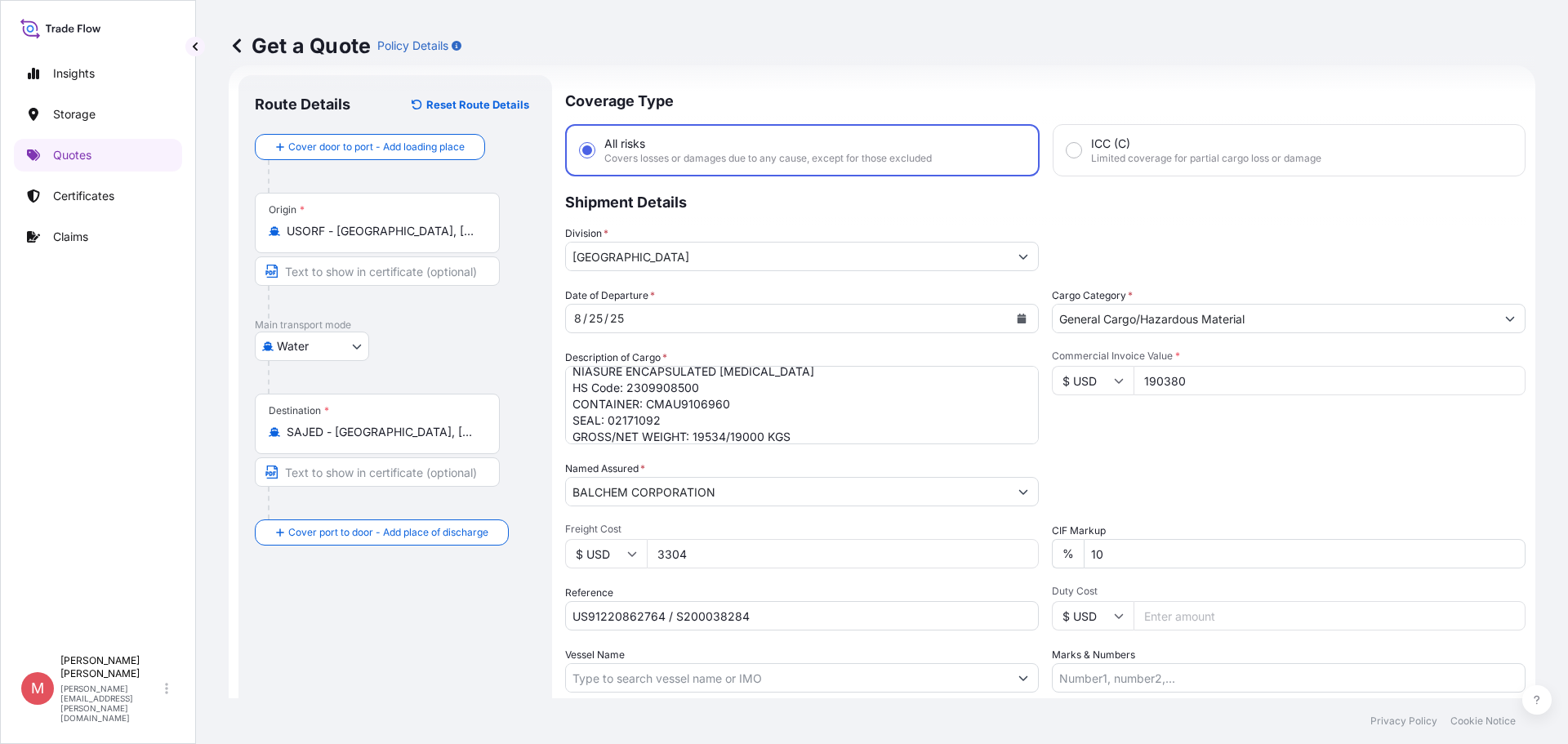
click at [749, 203] on p "Shipment Details" at bounding box center [1046, 202] width 961 height 49
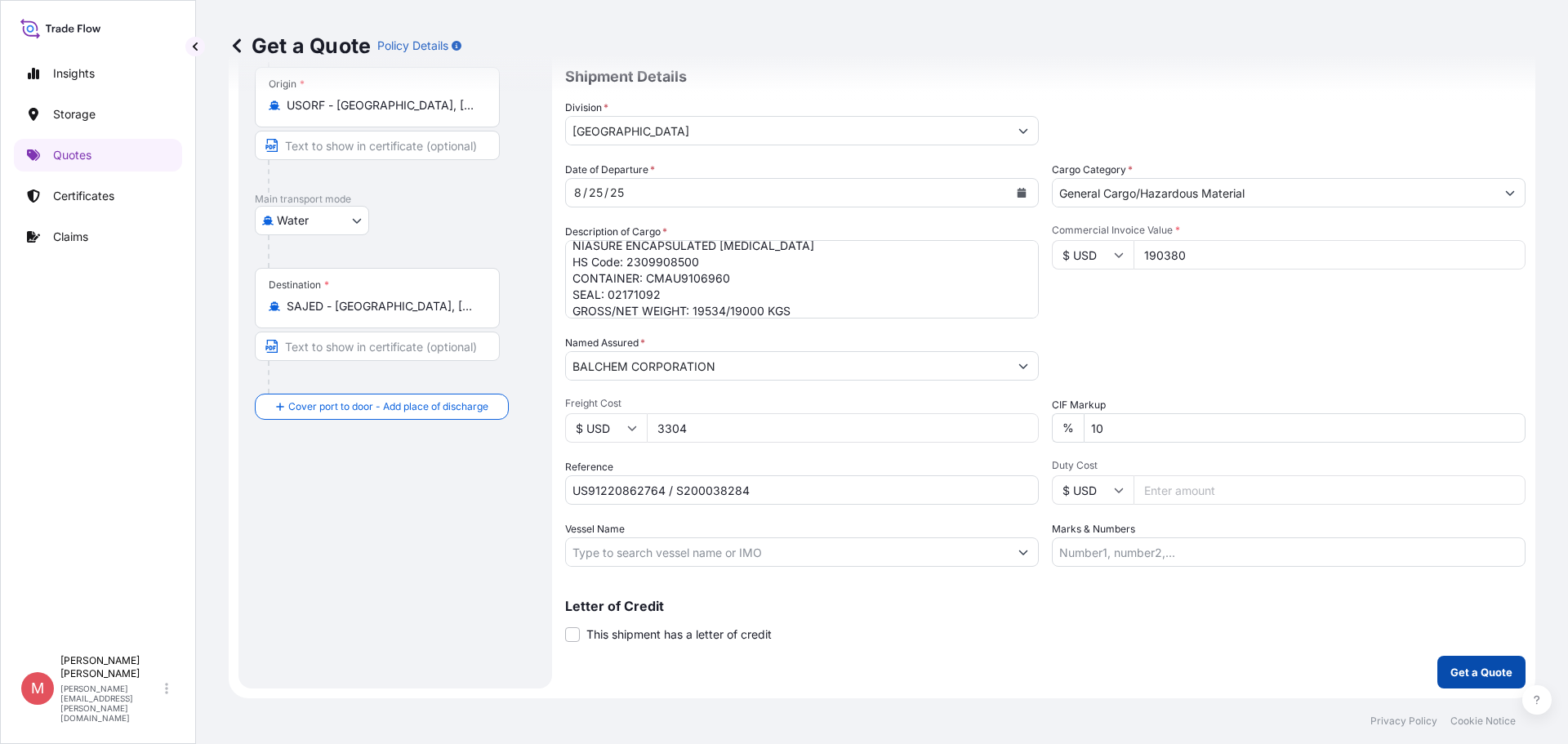
click at [1450, 674] on p "Get a Quote" at bounding box center [1481, 673] width 62 height 16
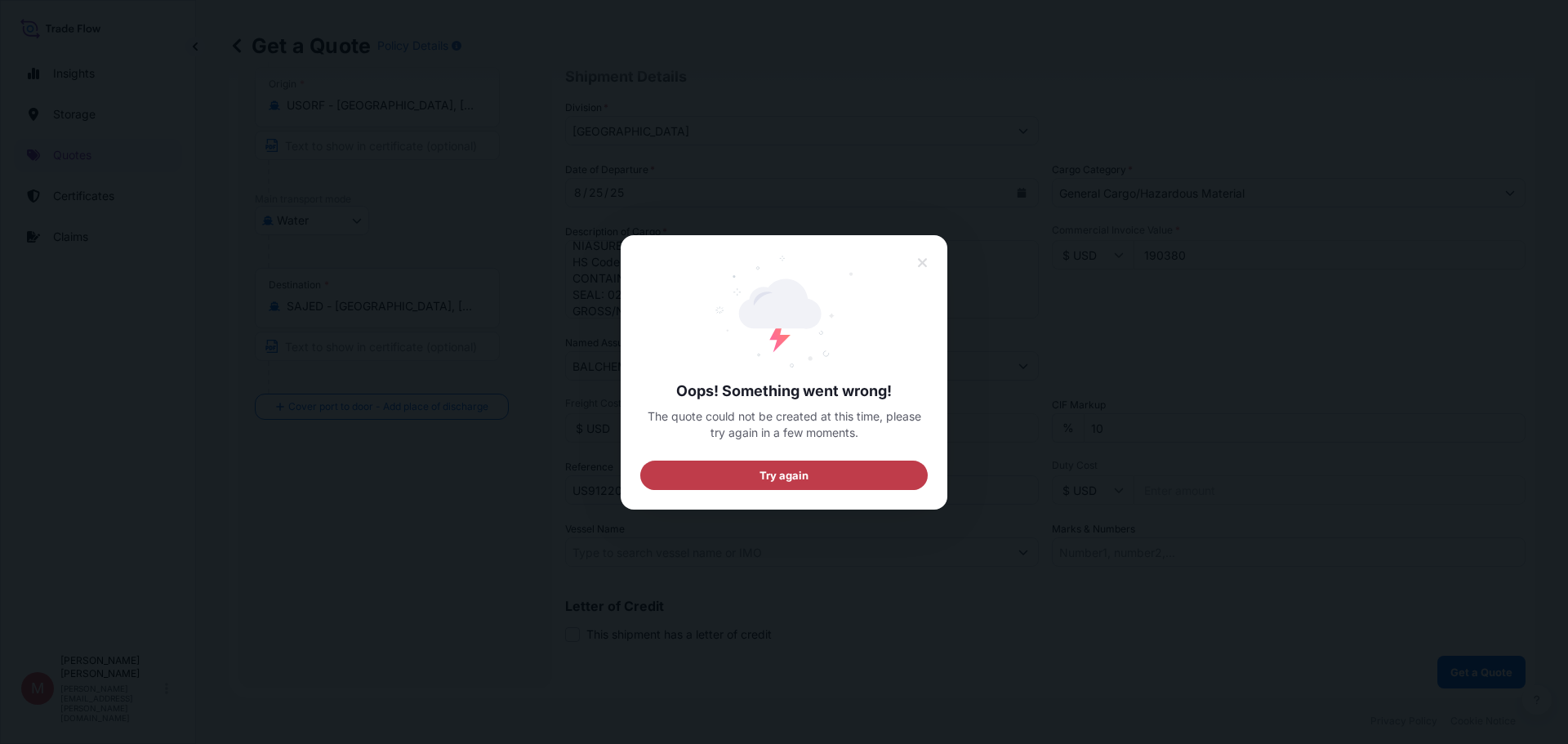
click at [840, 489] on button "Try again" at bounding box center [784, 474] width 287 height 29
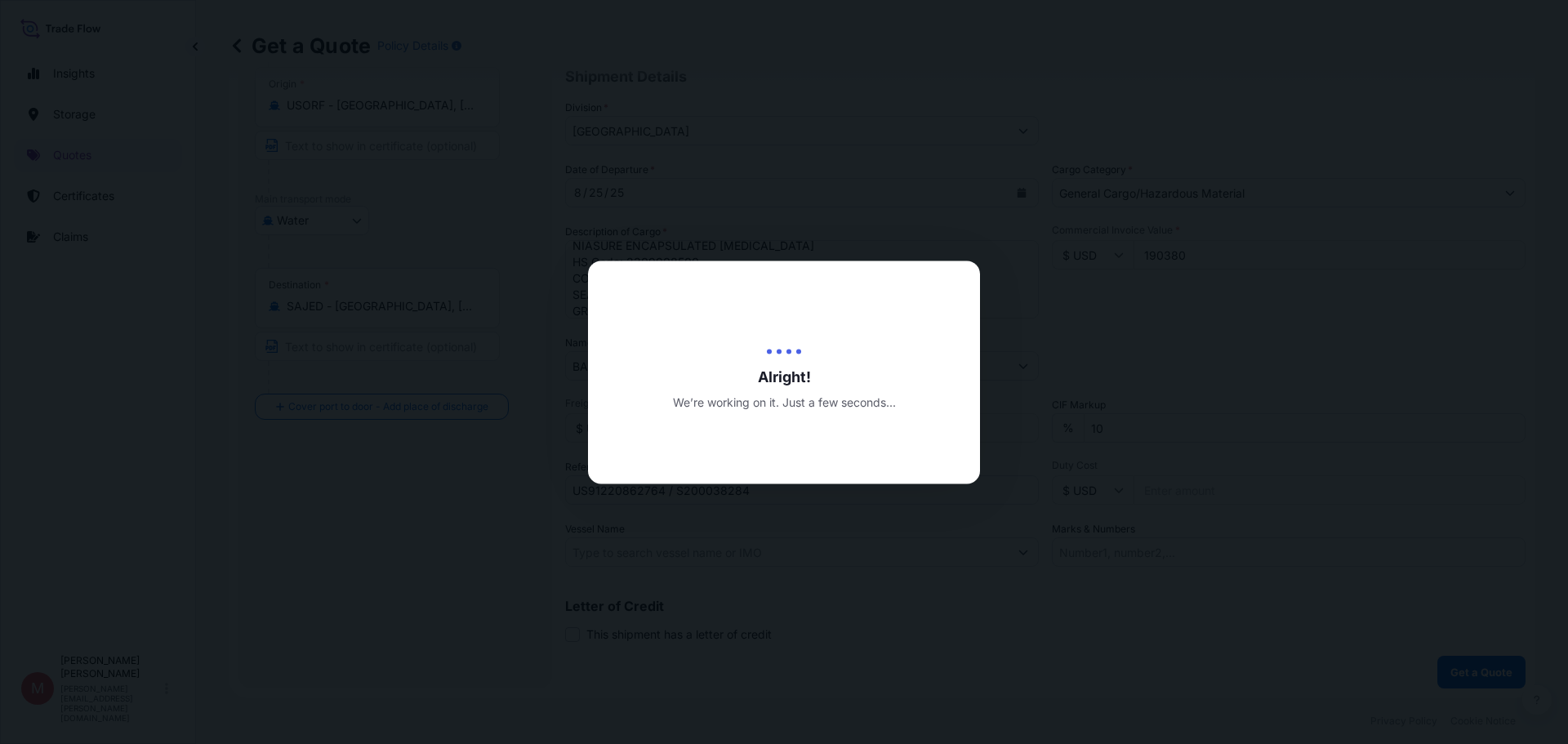
scroll to position [26, 0]
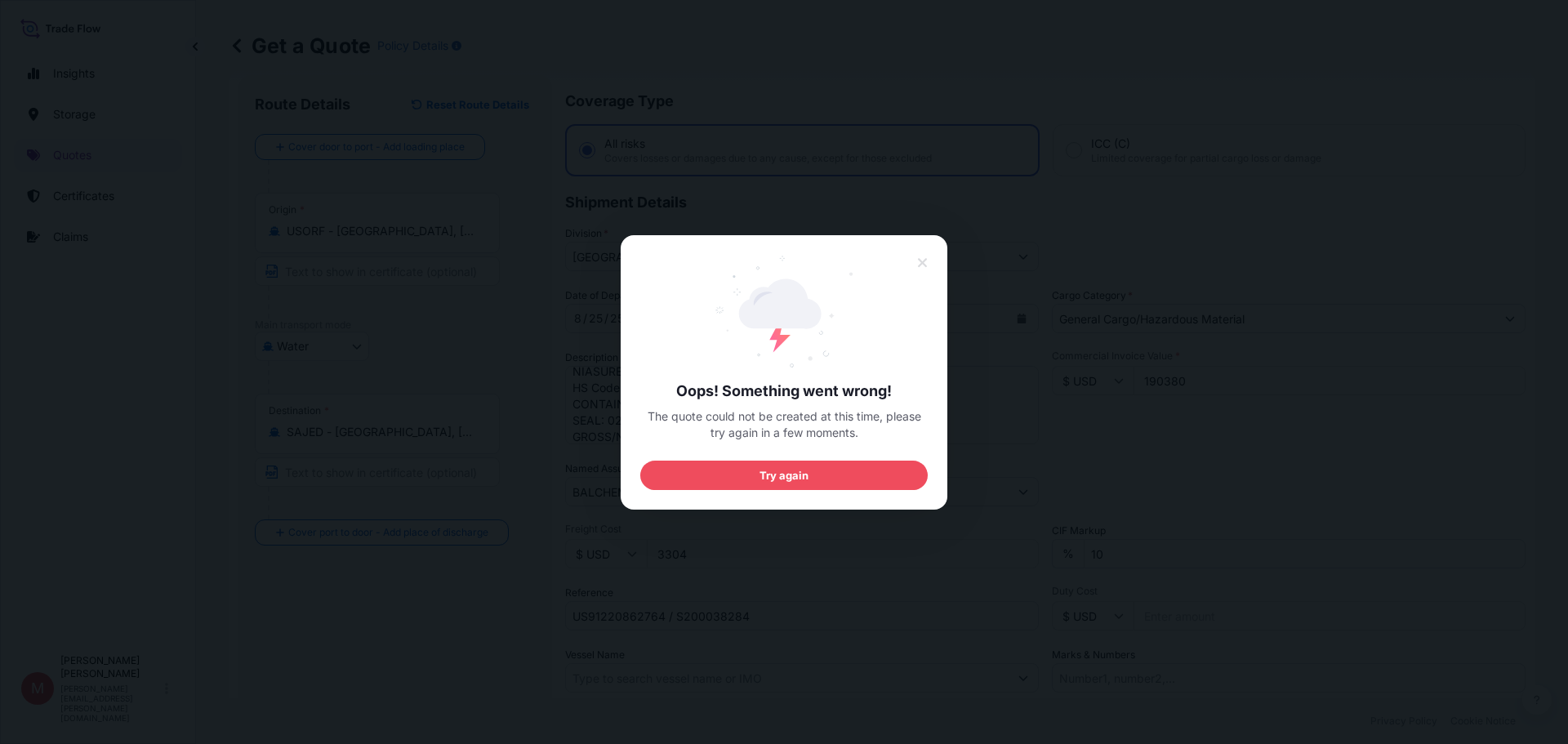
click at [919, 266] on icon at bounding box center [923, 263] width 9 height 9
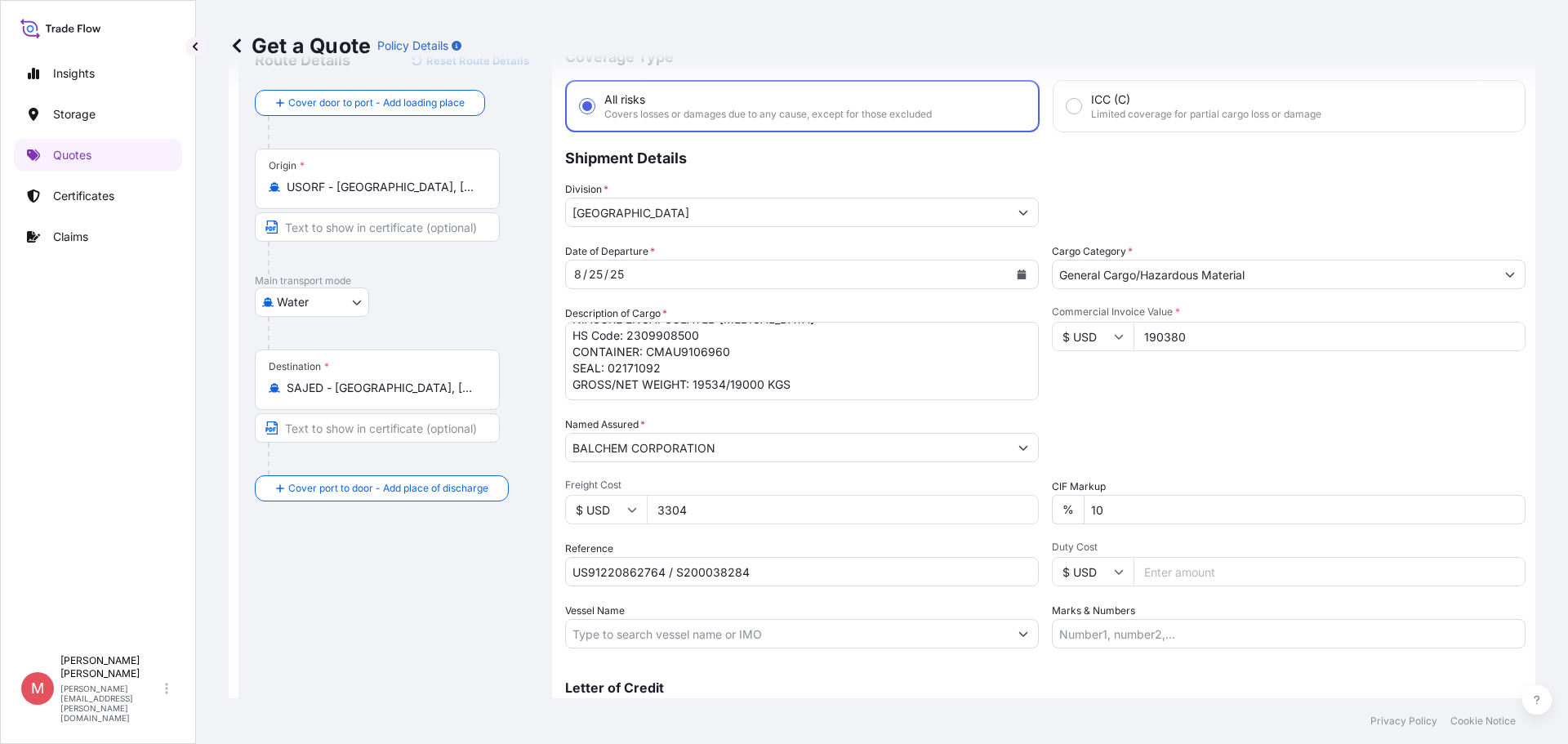
scroll to position [0, 0]
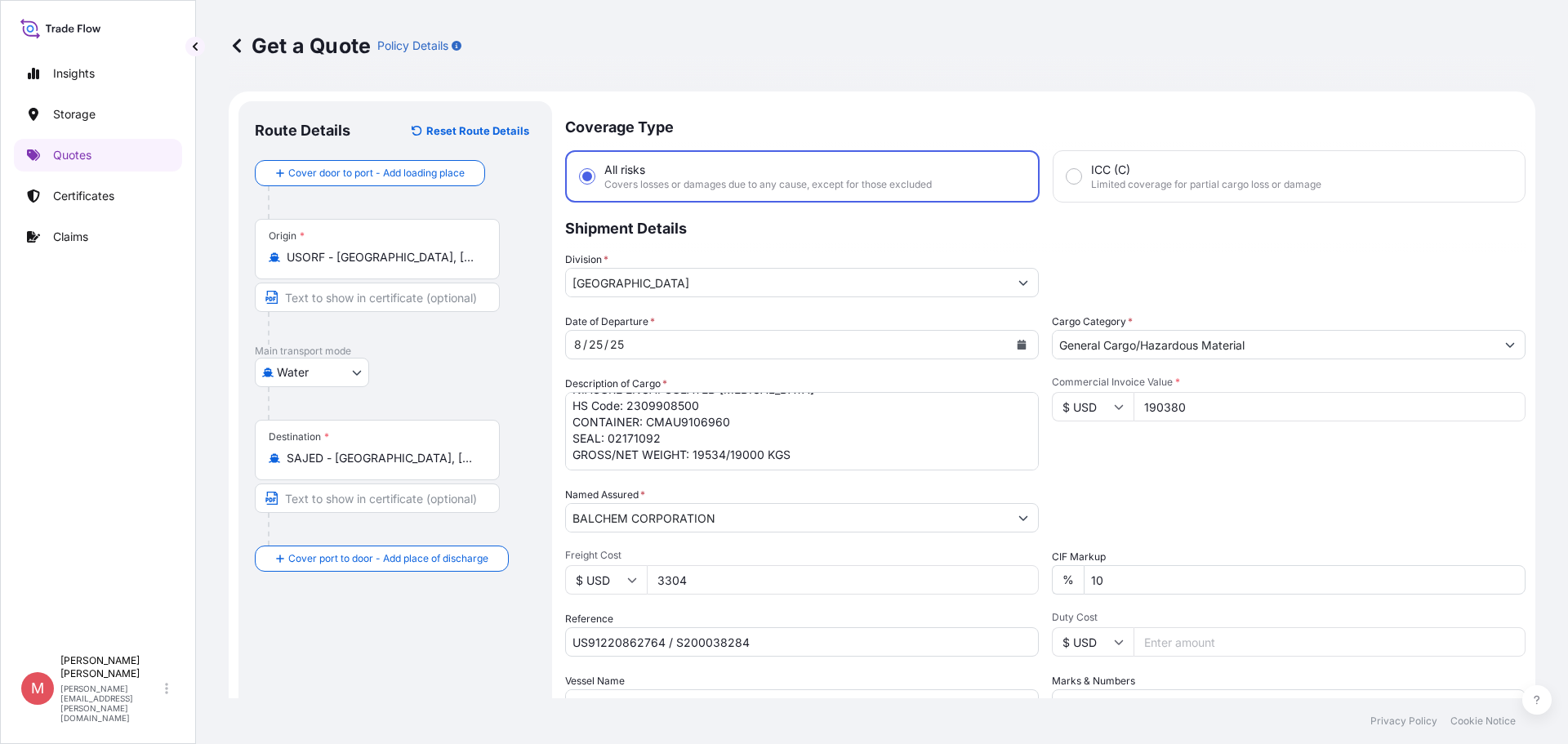
click at [954, 240] on p "Shipment Details" at bounding box center [1046, 227] width 961 height 49
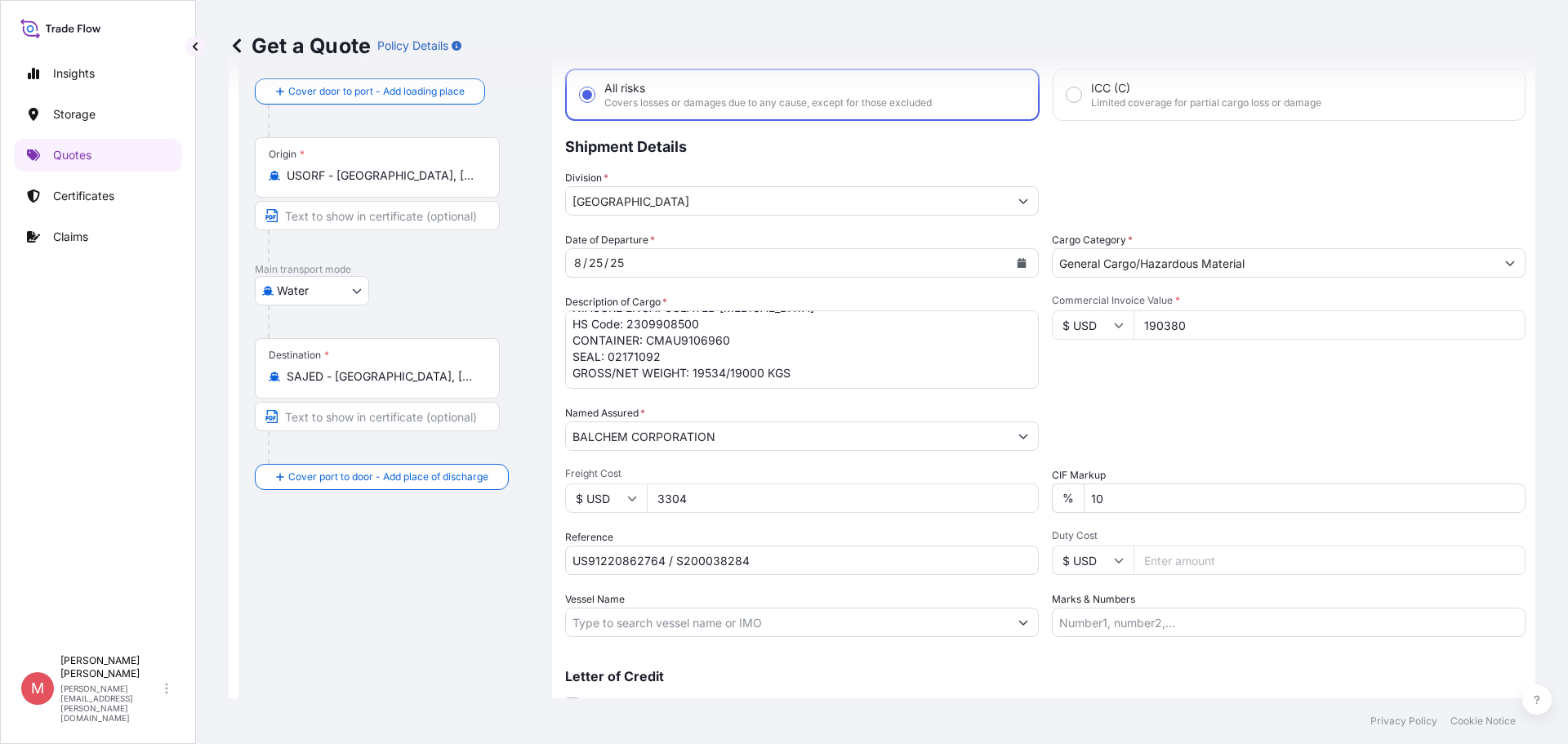
scroll to position [152, 0]
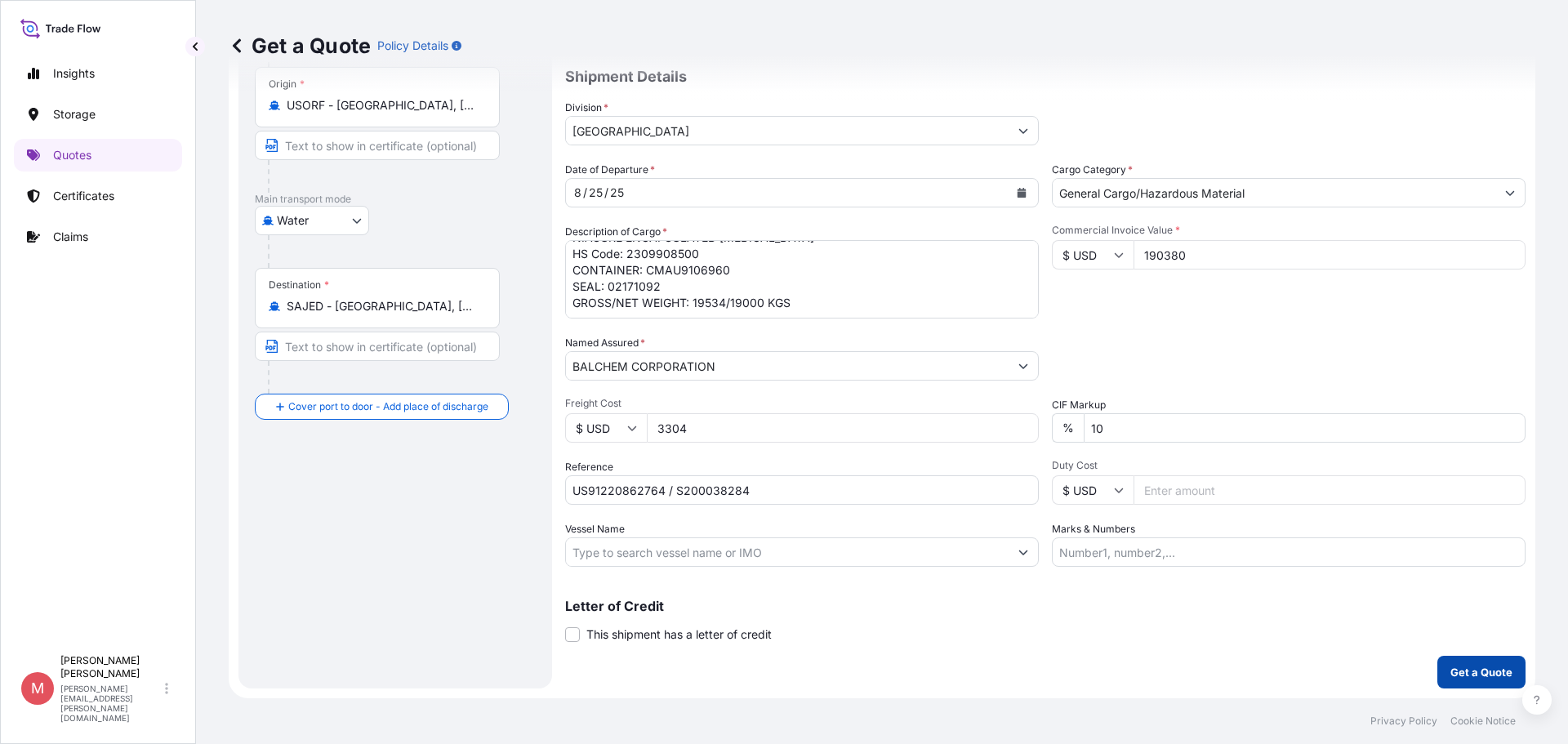
click at [1465, 669] on p "Get a Quote" at bounding box center [1481, 673] width 62 height 16
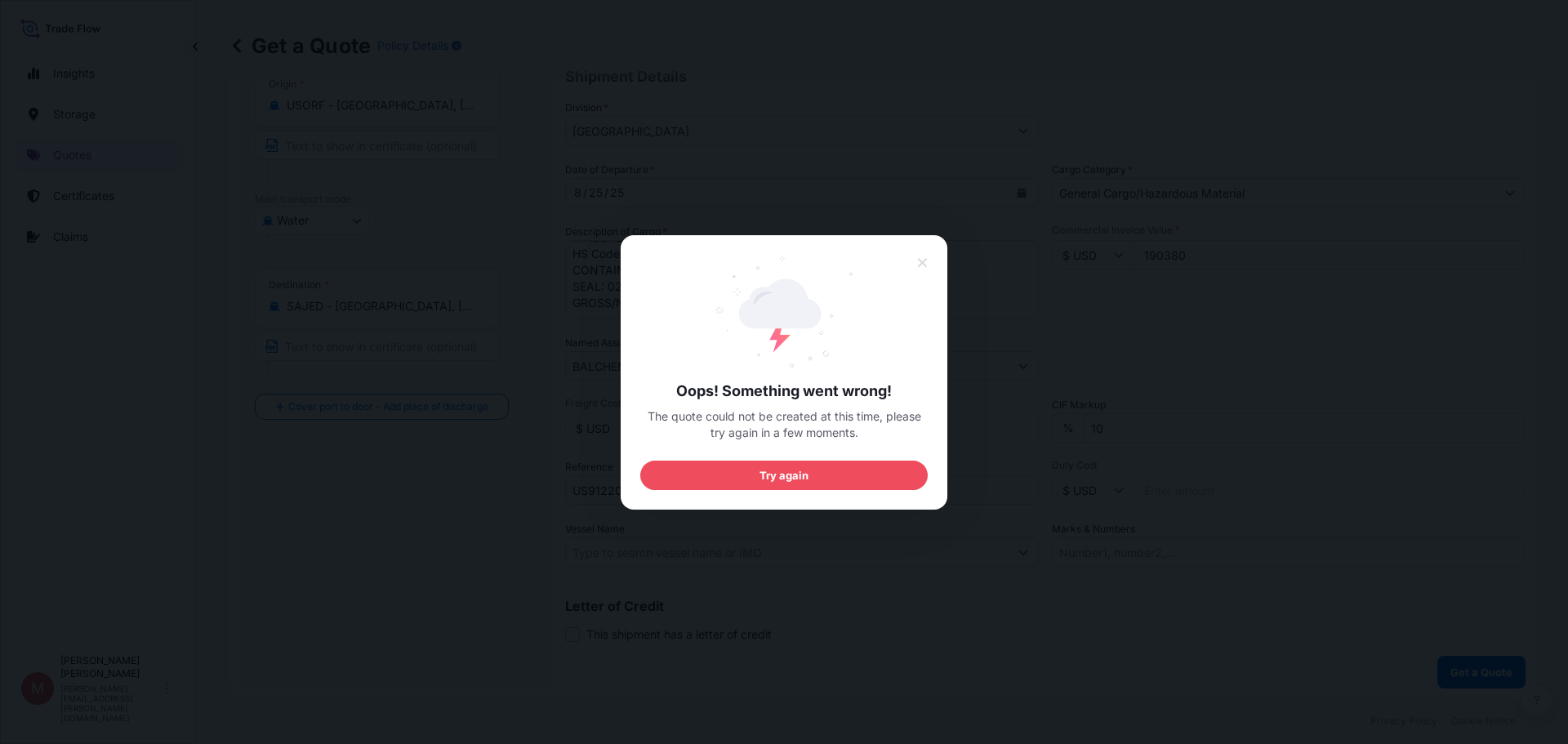
drag, startPoint x: 784, startPoint y: 500, endPoint x: 789, endPoint y: 491, distance: 10.3
click at [785, 500] on div "Oops! Something went wrong! The quote could not be created at this time, please…" at bounding box center [784, 372] width 326 height 274
click at [799, 475] on span "Try again" at bounding box center [784, 475] width 50 height 16
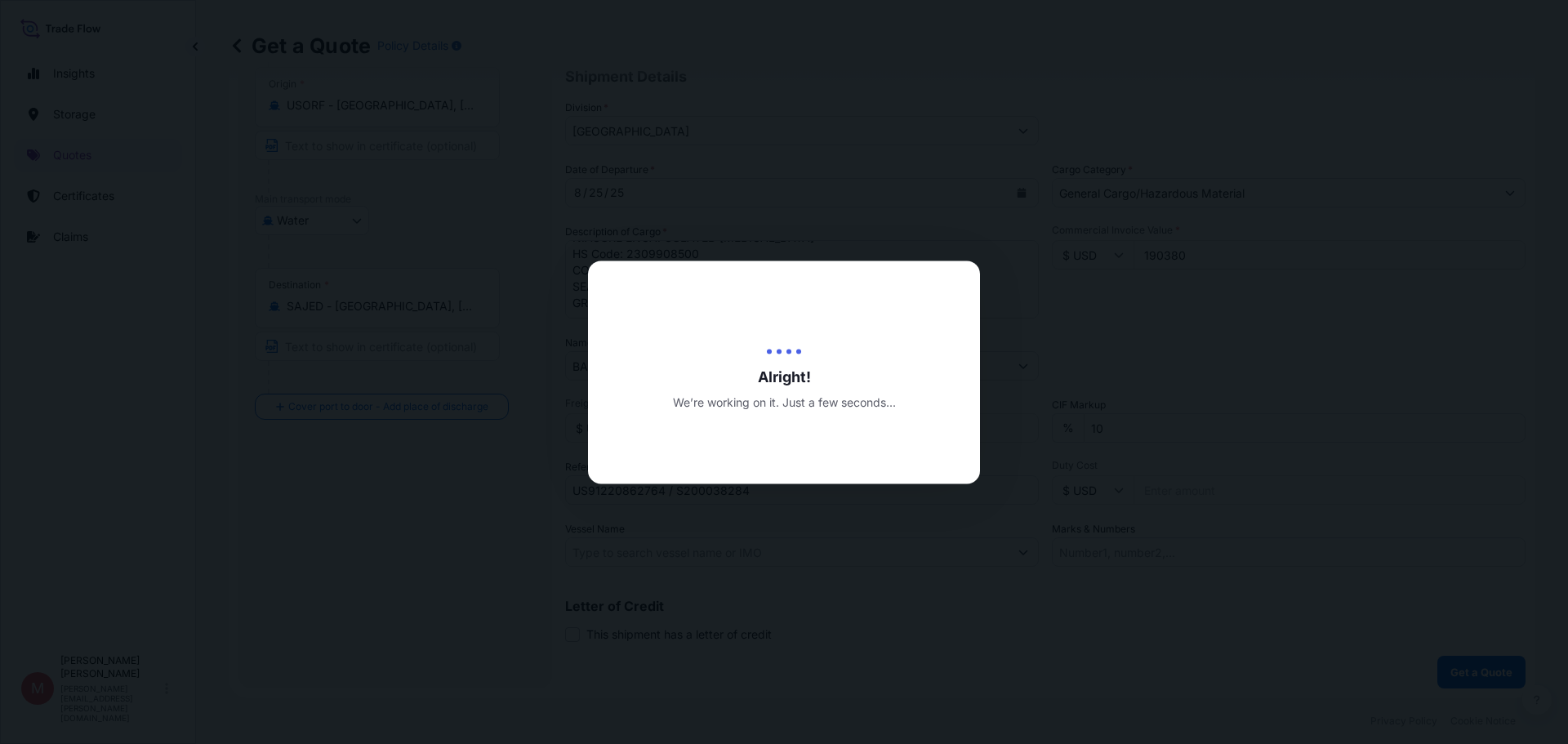
scroll to position [26, 0]
